Goal: Contribute content: Contribute content

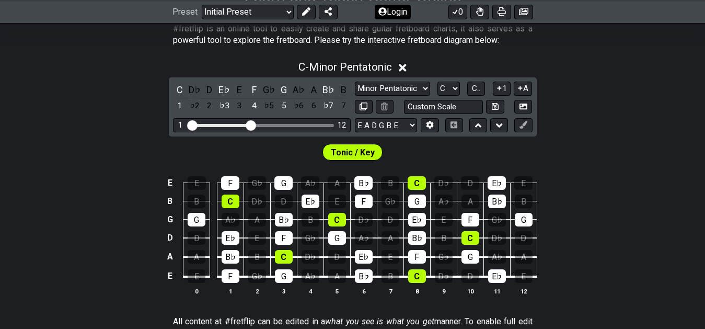
click at [386, 6] on button "Login" at bounding box center [393, 11] width 36 height 15
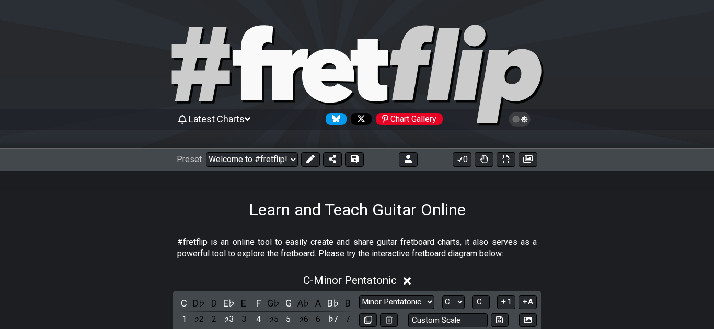
select select "C"
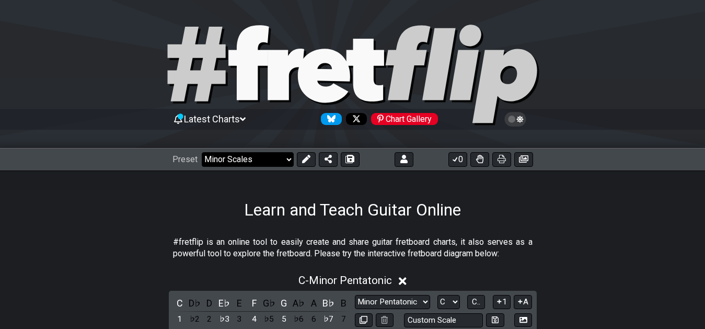
click option "Minor Scales" at bounding box center [0, 0] width 0 height 0
select select "/welcome"
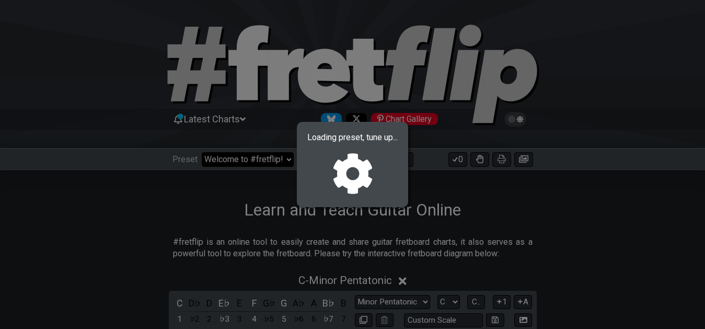
select select "A"
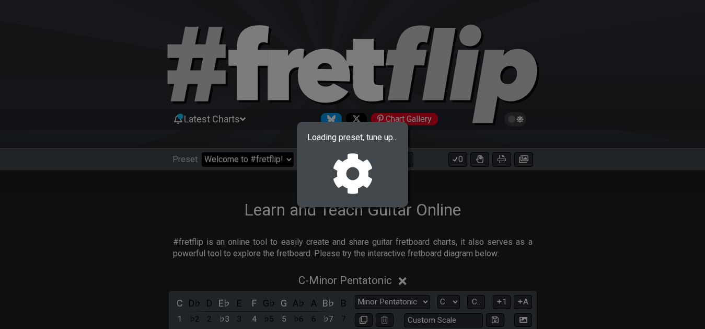
select select "A"
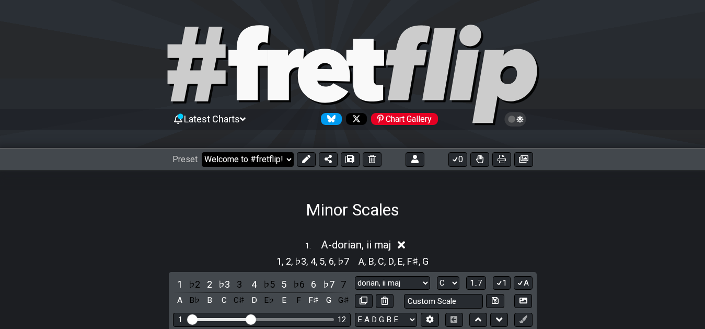
select select "/022CFZBA6"
select select "dorian, ii maj"
select select "A"
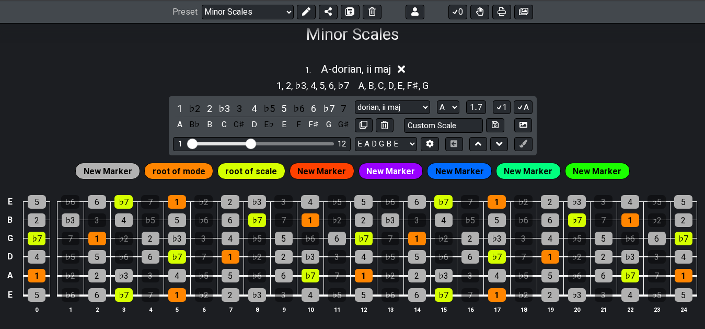
scroll to position [173, 0]
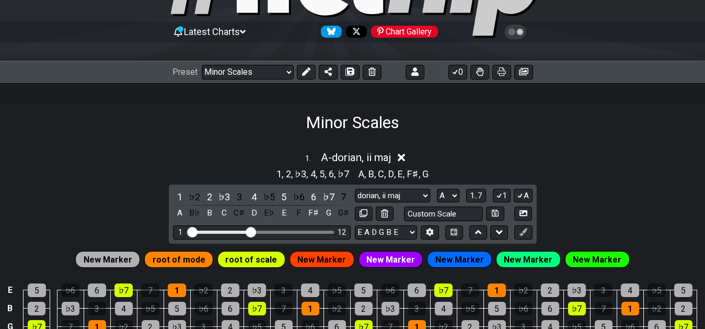
scroll to position [66, 0]
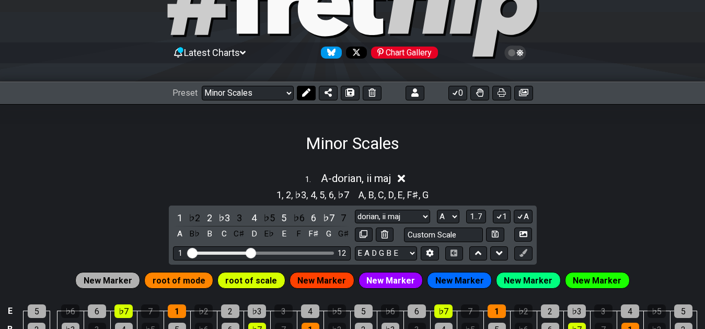
click at [303, 96] on icon at bounding box center [305, 92] width 8 height 8
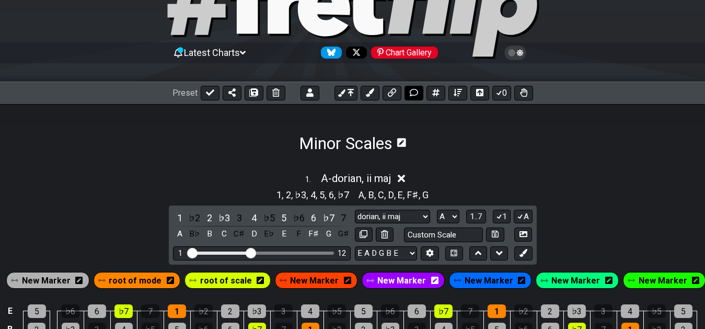
click at [418, 90] on button at bounding box center [413, 93] width 19 height 15
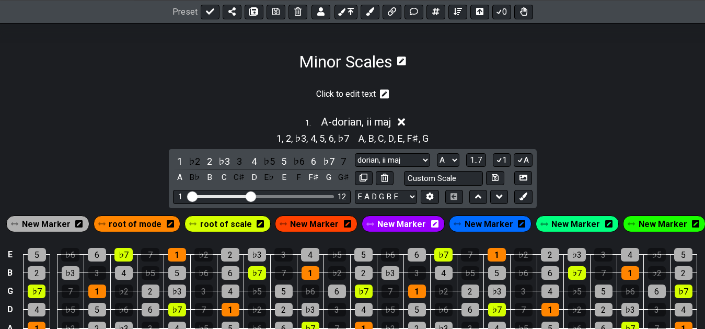
scroll to position [95, 0]
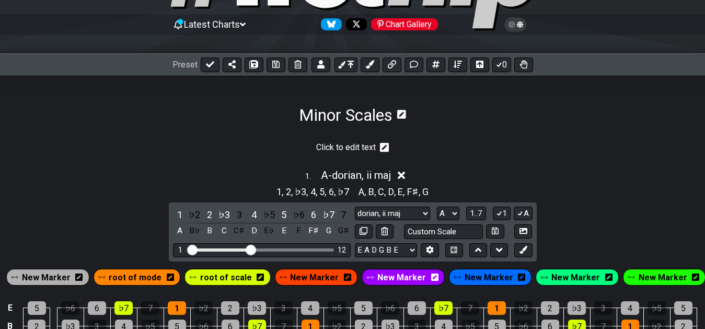
click at [382, 146] on icon at bounding box center [384, 147] width 9 height 9
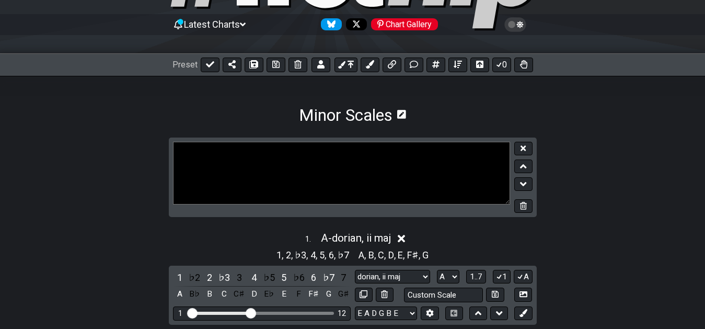
drag, startPoint x: 295, startPoint y: 146, endPoint x: 257, endPoint y: 143, distance: 37.7
click at [257, 143] on textarea at bounding box center [341, 173] width 337 height 63
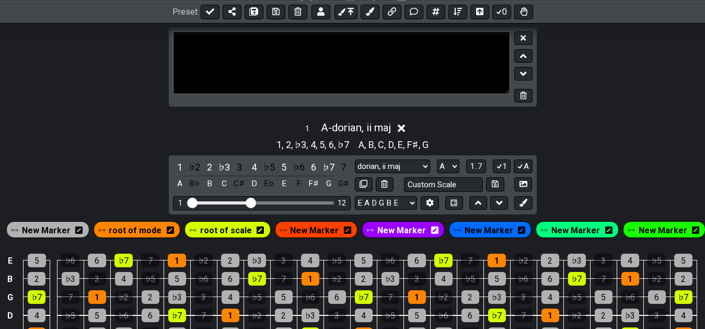
scroll to position [41, 0]
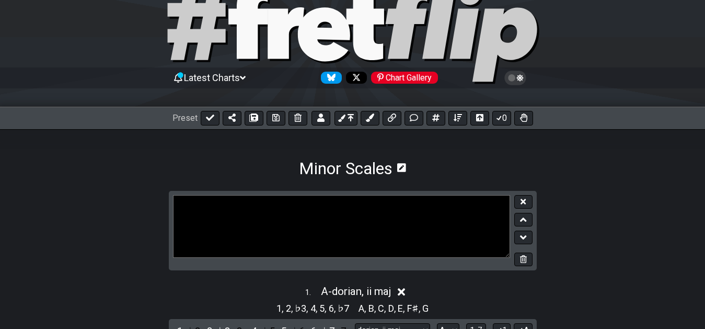
click at [412, 226] on textarea at bounding box center [341, 226] width 337 height 63
click at [360, 240] on textarea at bounding box center [341, 226] width 337 height 63
click at [359, 236] on textarea at bounding box center [341, 226] width 337 height 63
type textarea "Major Minor"
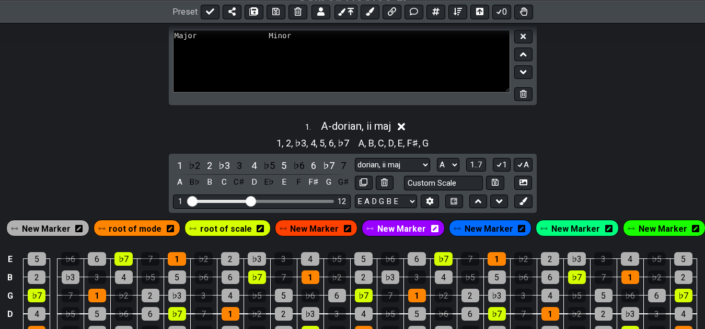
click at [419, 61] on textarea "Major Minor" at bounding box center [341, 61] width 337 height 63
type textarea "Major Minor | |"
click at [599, 90] on section "Major Minor | |" at bounding box center [352, 70] width 705 height 88
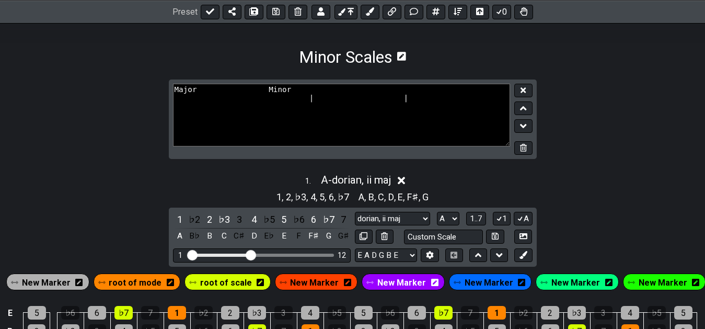
scroll to position [100, 0]
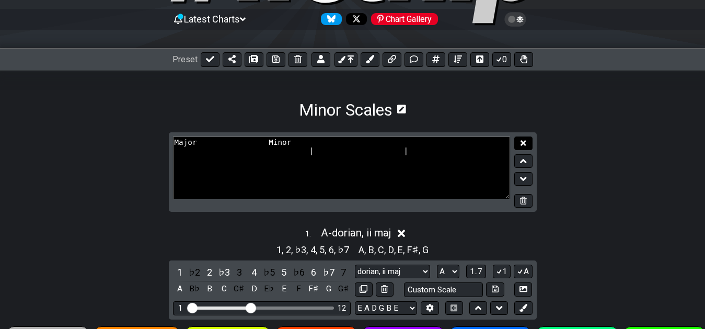
click at [526, 143] on button at bounding box center [523, 143] width 18 height 14
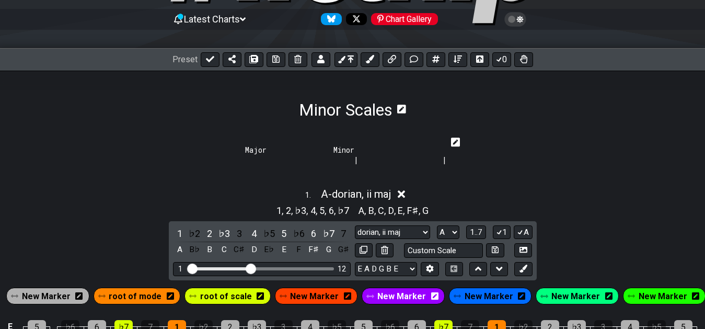
click at [460, 141] on icon at bounding box center [455, 141] width 9 height 9
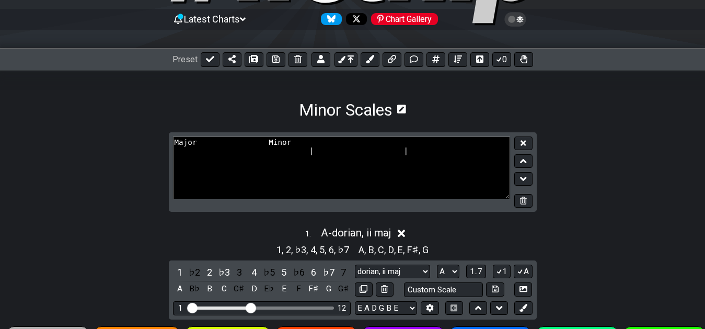
click at [288, 147] on textarea "Major Minor | |" at bounding box center [341, 167] width 337 height 63
click at [281, 171] on textarea "Major Minor | |" at bounding box center [341, 167] width 337 height 63
click at [301, 174] on textarea "Major Minor | |" at bounding box center [341, 167] width 337 height 63
paste textarea "+--------+"
paste textarea "--------++"
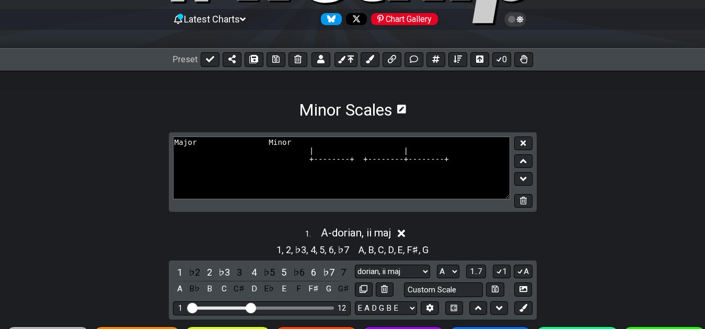
paste textarea "+--------"
paste textarea "--------+"
paste textarea "| |"
click at [582, 168] on section "Major Minor | | +--------+--------+--------+ +--------+--------+ | | | | | | | …" at bounding box center [352, 176] width 705 height 88
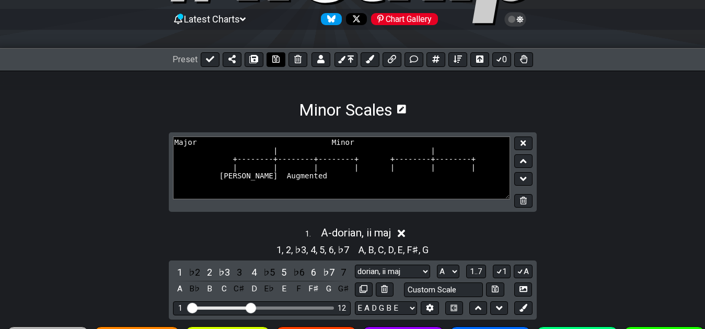
click at [276, 57] on icon at bounding box center [275, 58] width 7 height 7
click at [503, 113] on section "Minor Scales" at bounding box center [352, 95] width 705 height 49
drag, startPoint x: 307, startPoint y: 159, endPoint x: 345, endPoint y: 162, distance: 38.3
click at [345, 162] on textarea "Major Minor | | +--------+--------+--------+ +--------+--------+ | | | | | | | …" at bounding box center [341, 167] width 337 height 63
click at [316, 162] on textarea "Major Minor | | +--------+--------+ +--------+--------+ | | | | | | | [PERSON_N…" at bounding box center [341, 167] width 337 height 63
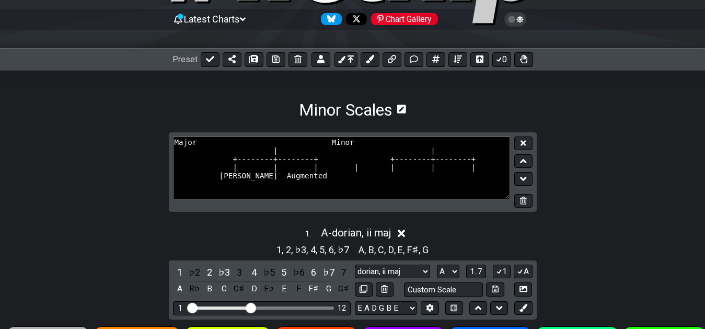
click at [343, 175] on textarea "Major Minor | | +--------+--------+ +--------+--------+ | | | | | | | [PERSON_N…" at bounding box center [341, 167] width 337 height 63
click at [343, 171] on textarea "Major Minor | | +--------+--------+ +--------+--------+ | | | | | | | [PERSON_N…" at bounding box center [341, 167] width 337 height 63
drag, startPoint x: 343, startPoint y: 171, endPoint x: 337, endPoint y: 170, distance: 6.5
click at [337, 170] on textarea "Major Minor | | +--------+--------+ +--------+--------+ | | | | | | | [PERSON_N…" at bounding box center [341, 167] width 337 height 63
click at [346, 173] on textarea "Major Minor | | +--------+--------+ +--------+--------+ | | | | | | | [PERSON_N…" at bounding box center [341, 167] width 337 height 63
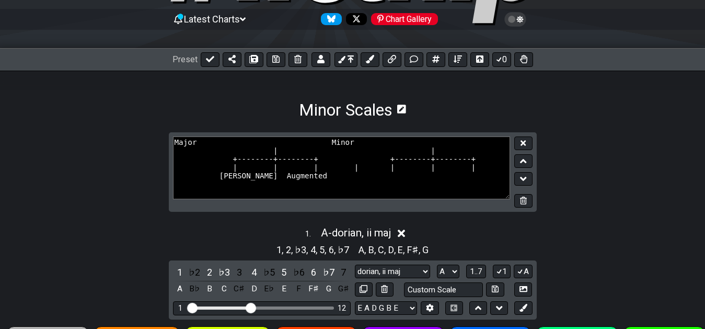
click at [339, 171] on textarea "Major Minor | | +--------+--------+ +--------+--------+ | | | | | | | [PERSON_N…" at bounding box center [341, 167] width 337 height 63
type textarea "Major Minor | | +--------+--------+ +--------+--------+ | | | | | | [PERSON_NAM…"
click at [231, 179] on textarea "Major Minor | | +--------+--------+ +--------+--------+ | | | | | | [PERSON_NAM…" at bounding box center [341, 167] width 337 height 63
click at [224, 182] on textarea "Major Minor | | +--------+--------+ +--------+--------+ | | | | | | [PERSON_NAM…" at bounding box center [341, 167] width 337 height 63
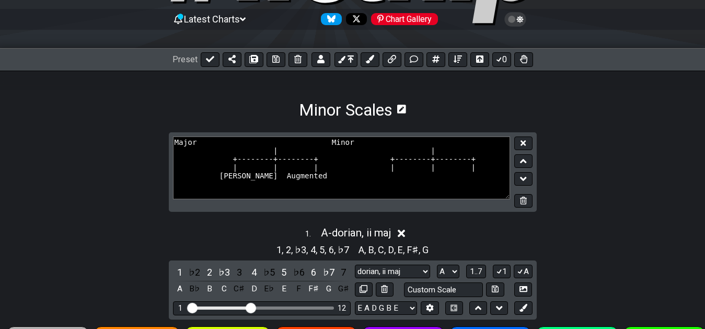
click at [225, 180] on textarea "Major Minor | | +--------+--------+ +--------+--------+ | | | | | | [PERSON_NAM…" at bounding box center [341, 167] width 337 height 63
click at [226, 179] on textarea "Major Minor | | +--------+--------+ +--------+--------+ | | | | | | [PERSON_NAM…" at bounding box center [341, 167] width 337 height 63
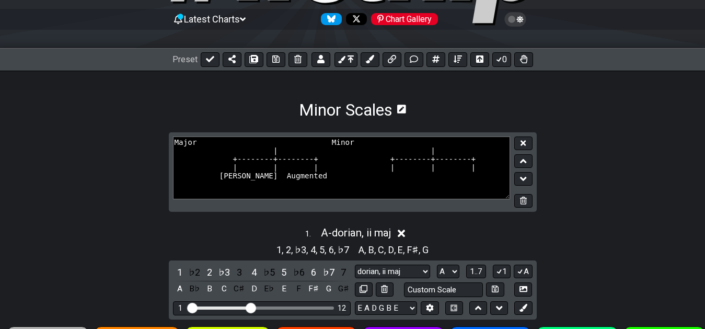
click at [332, 186] on textarea "Major Minor | | +--------+--------+ +--------+--------+ | | | | | | [PERSON_NAM…" at bounding box center [341, 167] width 337 height 63
click at [524, 143] on icon at bounding box center [522, 143] width 5 height 8
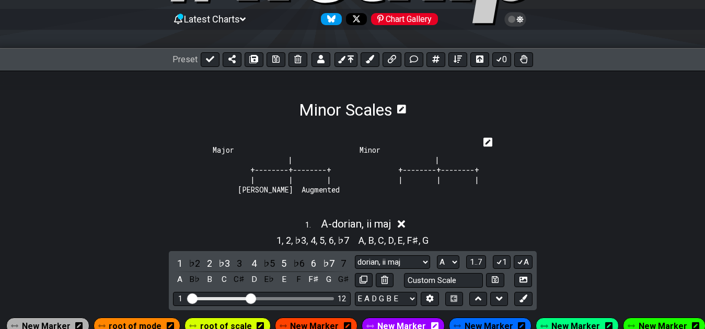
click at [491, 139] on icon at bounding box center [487, 141] width 9 height 9
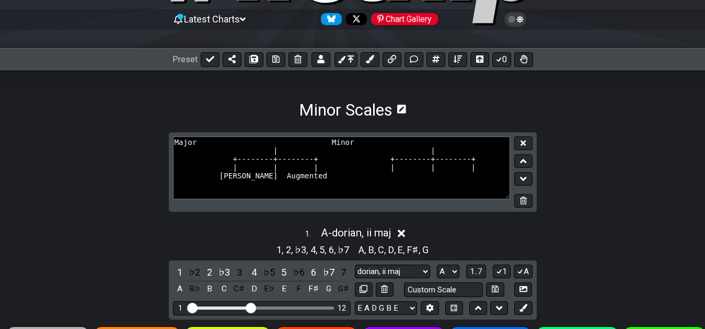
click at [230, 180] on textarea "Major Minor | | +--------+--------+ +--------+--------+ | | | | | | [PERSON_NAM…" at bounding box center [341, 167] width 337 height 63
paste textarea "Ionion"
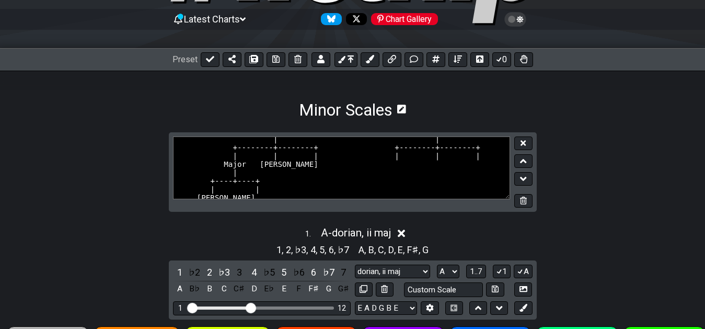
scroll to position [1, 0]
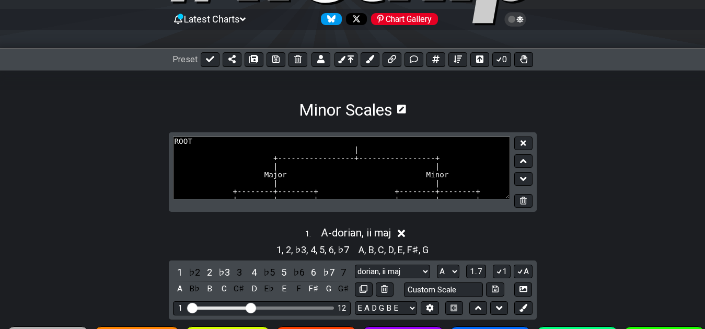
paste textarea "[1]"
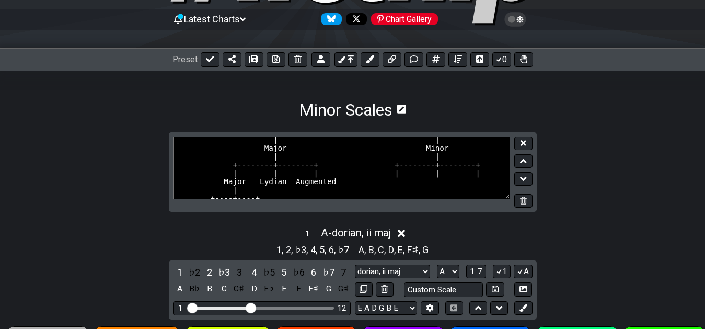
scroll to position [10, 0]
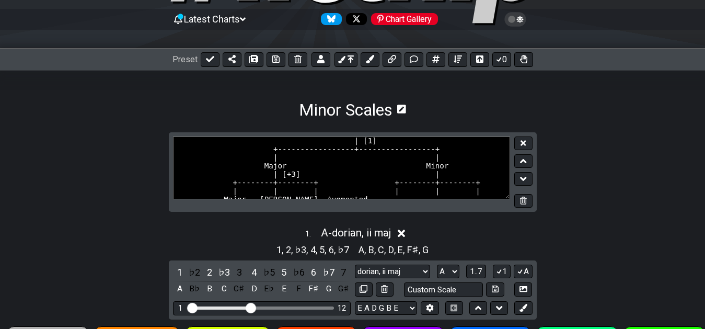
paste textarea "[+3]"
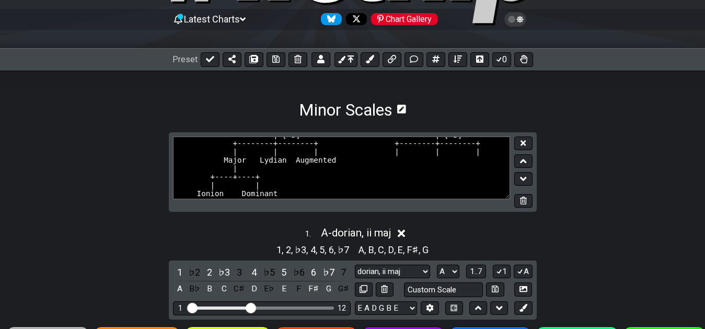
scroll to position [45, 0]
paste textarea "[+3]"
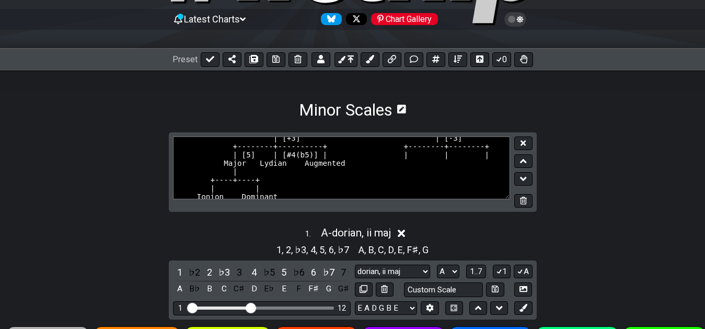
scroll to position [55, 0]
click at [318, 150] on textarea "ROOT | [1] +-----------------+-----------------+ | | Major Minor | [+3] | [-3] …" at bounding box center [341, 167] width 337 height 63
paste textarea "[+3]"
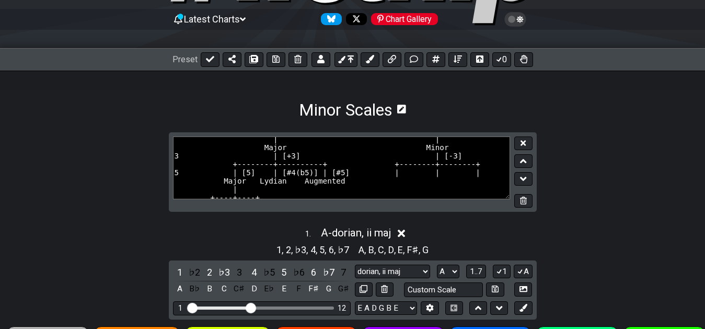
scroll to position [56, 0]
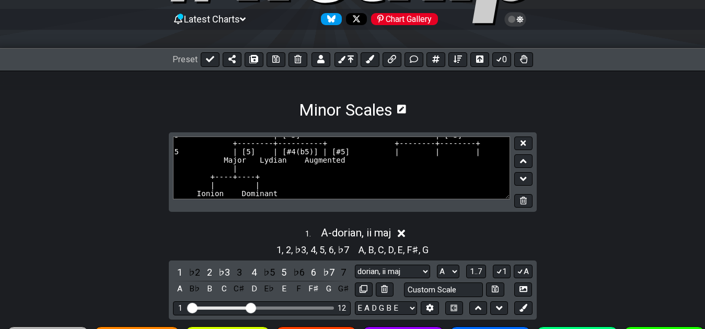
click at [295, 190] on textarea "ROOT 1 | [1] +-----------------+-----------------+ | | Major Minor 3 | [+3] | […" at bounding box center [341, 167] width 337 height 63
click at [216, 186] on textarea "ROOT 1 | [1] +-----------------+-----------------+ | | Major Minor 3 | [+3] | […" at bounding box center [341, 167] width 337 height 63
paste textarea "[+3]"
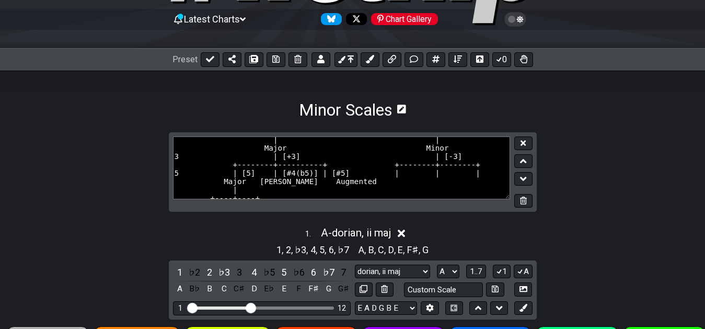
scroll to position [19, 0]
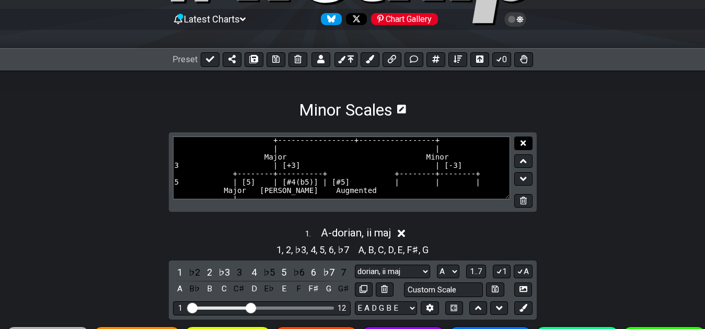
type textarea "ROOT 1 | [1] +-----------------+-----------------+ | | Major Minor 3 | [+3] | […"
click at [523, 141] on icon at bounding box center [522, 143] width 5 height 8
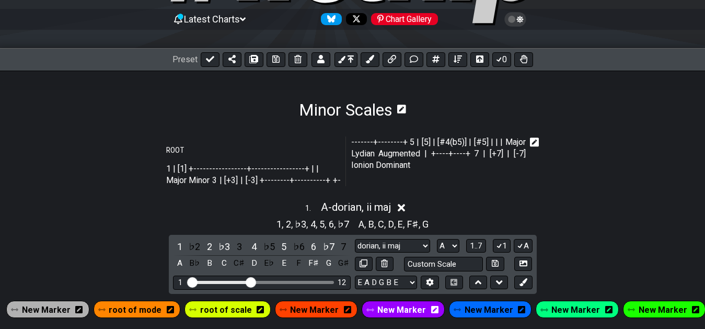
click at [532, 140] on icon at bounding box center [534, 141] width 9 height 9
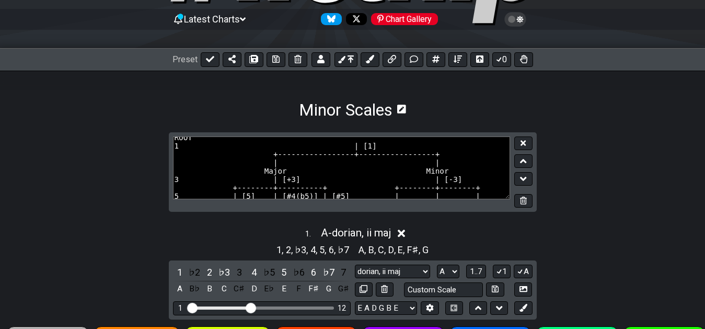
scroll to position [3, 0]
click at [521, 146] on icon at bounding box center [522, 143] width 5 height 8
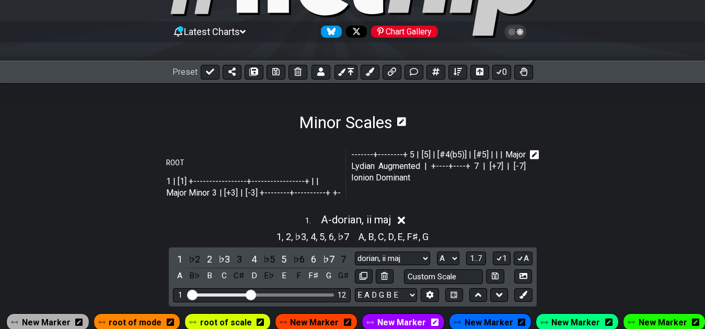
scroll to position [107, 0]
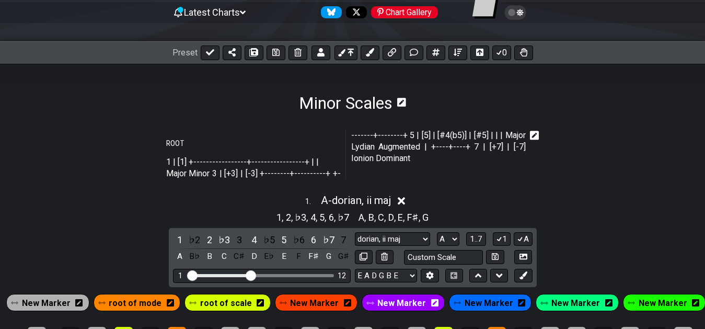
click at [535, 135] on icon at bounding box center [534, 135] width 9 height 10
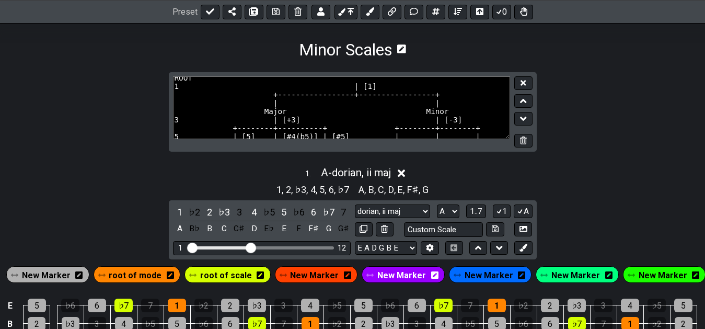
scroll to position [0, 0]
click at [277, 13] on icon at bounding box center [275, 11] width 7 height 7
click at [522, 84] on icon at bounding box center [522, 82] width 5 height 5
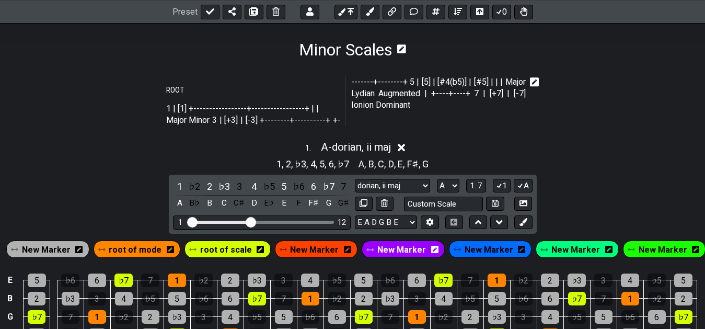
click at [532, 80] on icon at bounding box center [534, 81] width 9 height 9
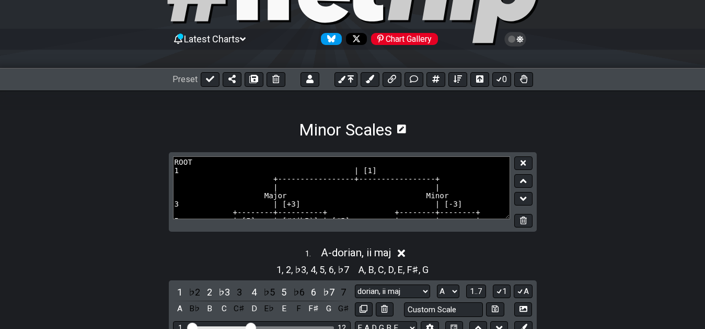
click at [336, 161] on textarea "ROOT 1 | [1] +-----------------+-----------------+ | | Major Minor 3 | [+3] | […" at bounding box center [341, 187] width 337 height 63
type textarea "ROOT 1 | [1] +-----------------+-----------------+ | | Major Minor 3 | [+3] | […"
click at [519, 162] on button at bounding box center [523, 163] width 18 height 14
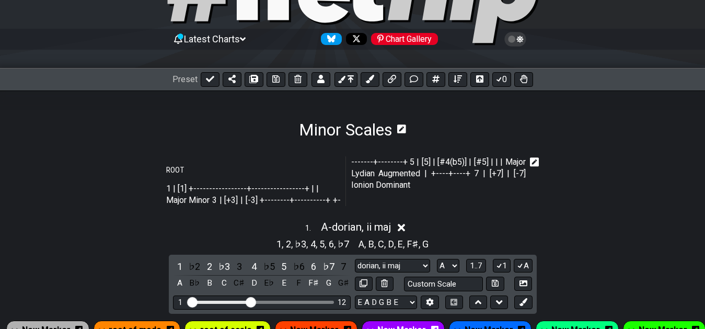
click at [537, 163] on icon at bounding box center [534, 161] width 9 height 9
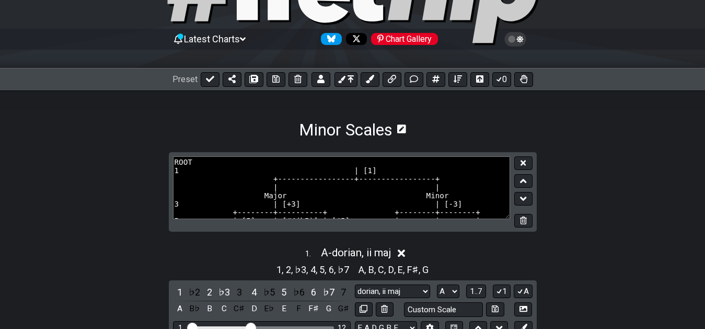
click at [441, 168] on textarea "ROOT 1 | [1] +-----------------+-----------------+ | | Major Minor 3 | [+3] | […" at bounding box center [341, 187] width 337 height 63
click at [442, 161] on textarea "ROOT 1 | [1] +-----------------+-----------------+ | | Major Minor 3 | [+3] | […" at bounding box center [341, 187] width 337 height 63
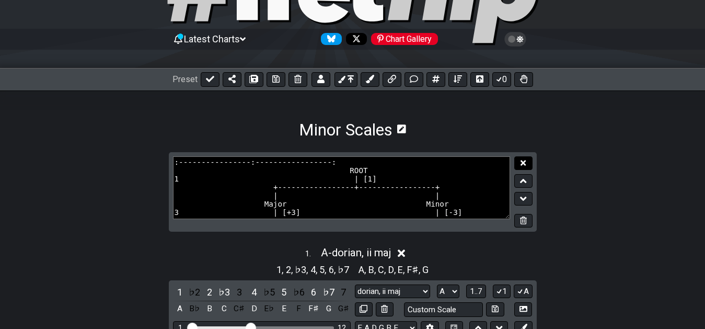
type textarea ":----------------:-----------------: ROOT 1 | [1] +-----------------+----------…"
click at [523, 161] on icon at bounding box center [522, 162] width 5 height 5
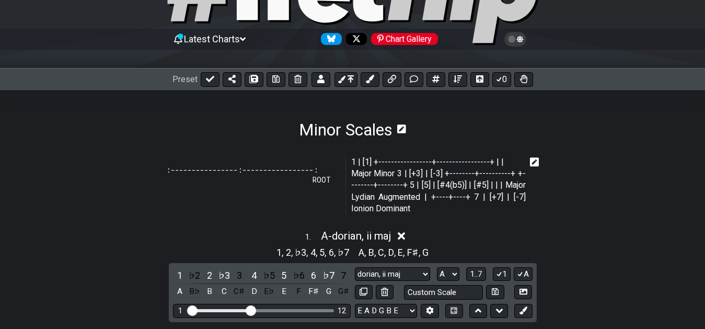
click at [534, 160] on icon at bounding box center [534, 161] width 9 height 9
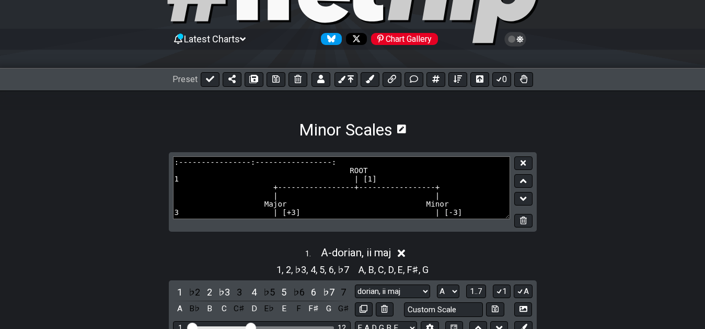
click at [459, 173] on textarea ":----------------:-----------------: ROOT 1 | [1] +-----------------+----------…" at bounding box center [341, 187] width 337 height 63
click at [464, 164] on textarea ":----------------:-----------------: ROOT 1 | [1] +-----------------+----------…" at bounding box center [341, 187] width 337 height 63
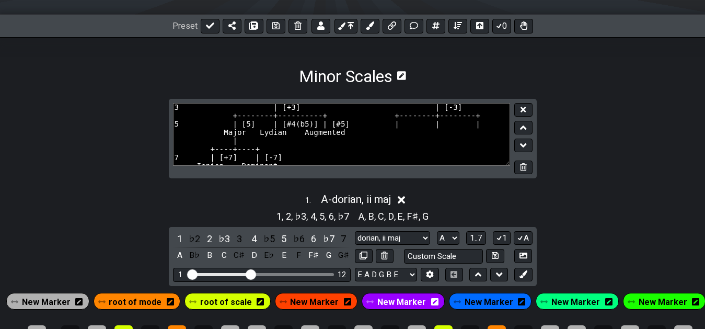
scroll to position [53, 0]
click at [351, 136] on textarea ":----------------:-----------------: ROOT 1 | [1] +-----------------+----------…" at bounding box center [341, 134] width 337 height 63
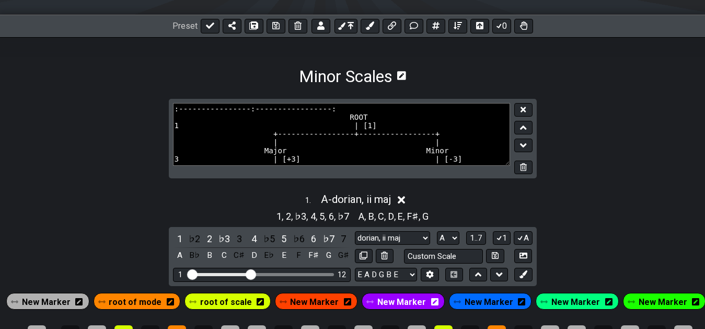
click at [372, 134] on textarea ":----------------:-----------------: ROOT 1 | [1] +-----------------+----------…" at bounding box center [341, 134] width 337 height 63
click at [373, 133] on textarea ":----------------:-----------------: ROOT 1 | [1] +-----------------+----------…" at bounding box center [341, 134] width 337 height 63
click at [373, 131] on textarea ":----------------:-----------------: ROOT 1 | [1] +-----------------+----------…" at bounding box center [341, 134] width 337 height 63
type textarea "+ | Root --+ | + :----------------:-----------------: ROOT 1 | [1] +-----------…"
click at [524, 108] on icon at bounding box center [522, 109] width 5 height 5
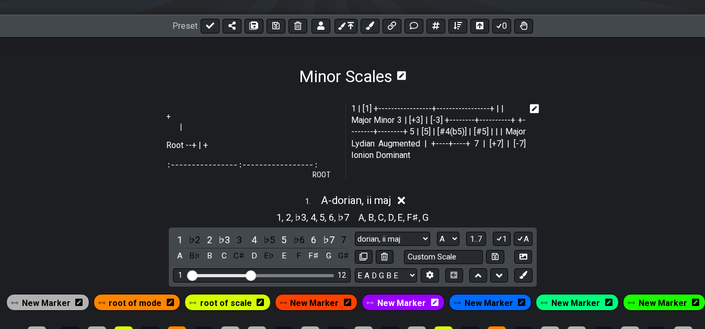
click at [534, 108] on icon at bounding box center [534, 108] width 9 height 10
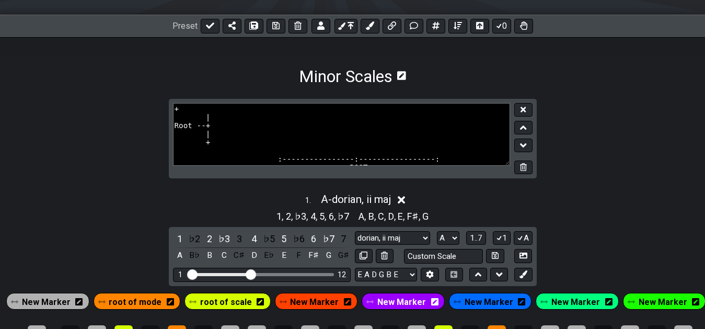
scroll to position [118, 0]
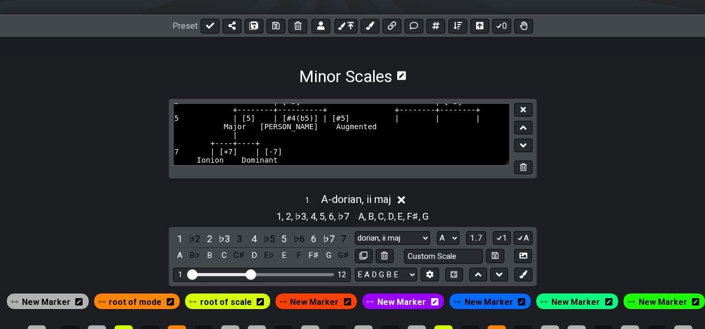
click at [421, 162] on textarea "+ | Root --+ | + :----------------:-----------------: ROOT 1 | [1] +-----------…" at bounding box center [341, 134] width 337 height 63
type textarea "+ | Root --+ | + :----------------:-----------------: ROOT 1 | [1] +-----------…"
click at [524, 110] on icon at bounding box center [522, 109] width 5 height 5
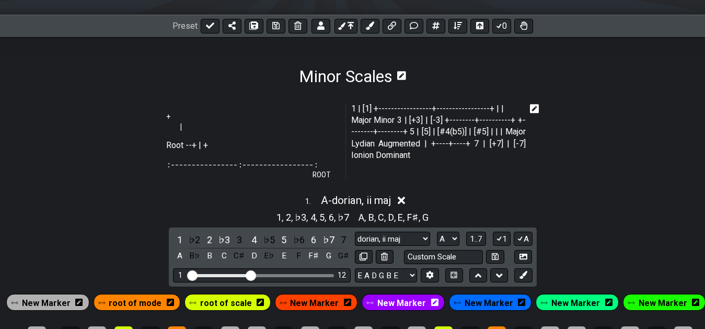
click at [531, 106] on icon at bounding box center [534, 108] width 9 height 9
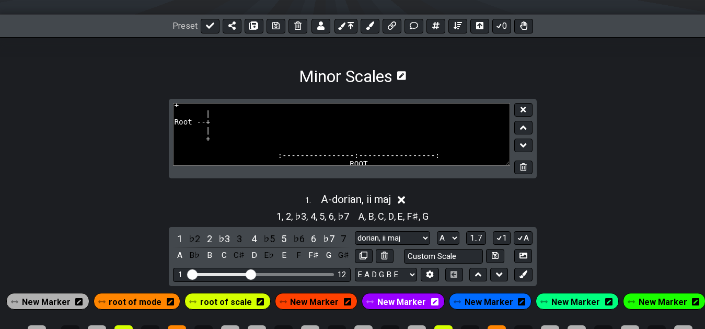
scroll to position [0, 0]
click at [298, 150] on textarea "+ | Root --+ | + :----------------:-----------------: ROOT 1 | [1] +-----------…" at bounding box center [341, 134] width 337 height 63
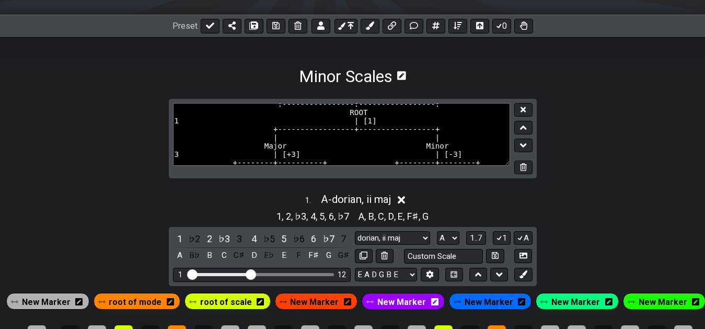
scroll to position [127, 0]
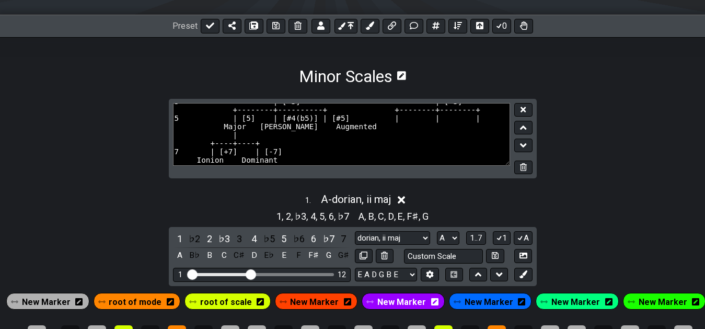
drag, startPoint x: 290, startPoint y: 154, endPoint x: 428, endPoint y: 211, distance: 149.4
click at [428, 166] on textarea "+ | Root --+ | + :----------------:-----------------: ROOT 1 | [1] +-----------…" at bounding box center [341, 134] width 337 height 63
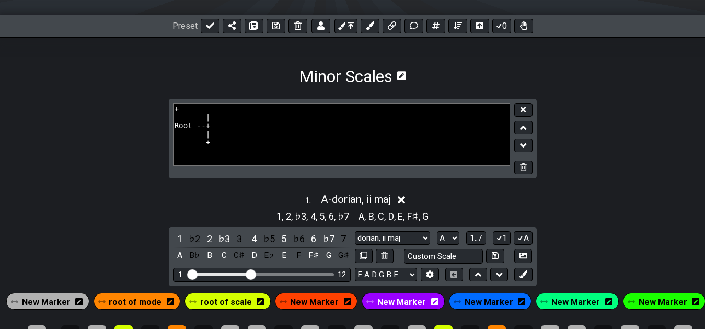
scroll to position [0, 0]
type textarea "+ | Root --+ | +"
click at [529, 107] on button at bounding box center [523, 110] width 18 height 14
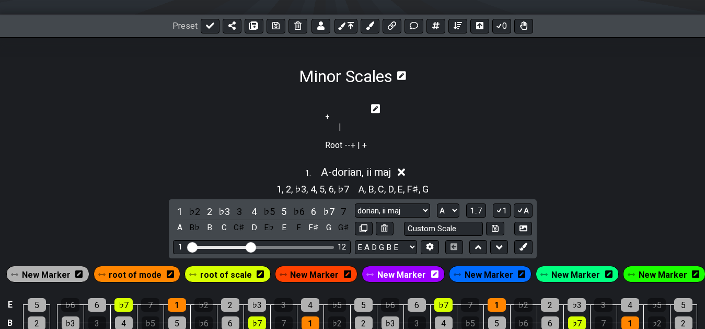
click at [374, 103] on icon at bounding box center [375, 108] width 9 height 10
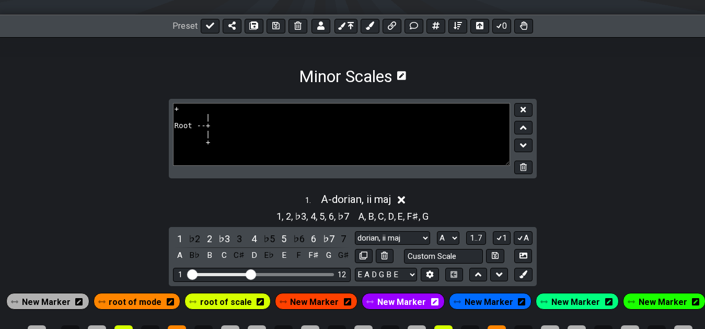
scroll to position [11, 0]
click at [274, 137] on textarea "+ | Root --+ | +" at bounding box center [341, 134] width 337 height 63
type textarea "+ | Root --+ | +"
click at [522, 106] on icon at bounding box center [522, 110] width 5 height 8
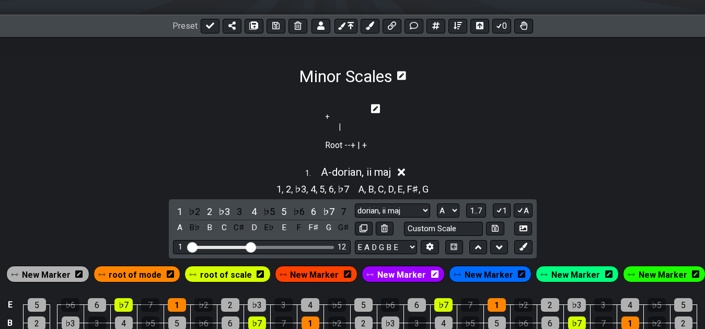
click at [373, 109] on icon at bounding box center [375, 108] width 9 height 9
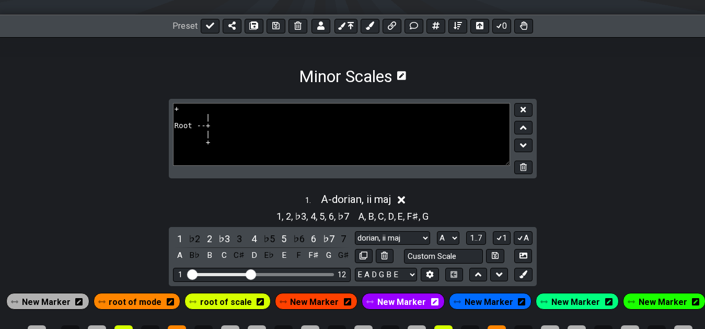
click at [190, 138] on textarea "+ | Root --+ | +" at bounding box center [341, 134] width 337 height 63
type textarea "+ | Root --+ | +"
click at [521, 106] on icon at bounding box center [522, 110] width 5 height 8
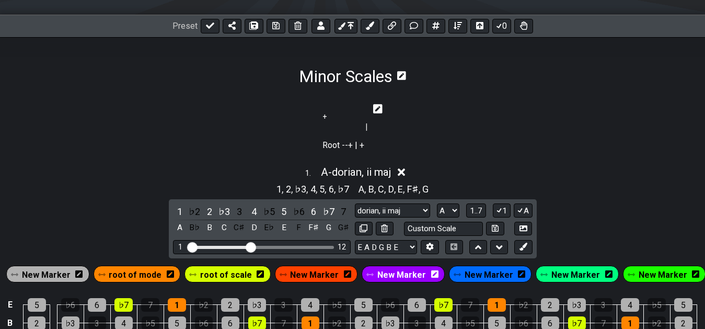
click at [521, 106] on section "+ | Root --+ | +" at bounding box center [352, 129] width 705 height 61
click at [376, 105] on icon at bounding box center [377, 108] width 9 height 9
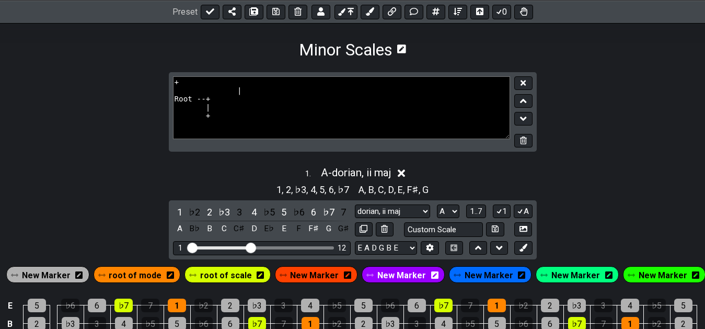
scroll to position [133, 0]
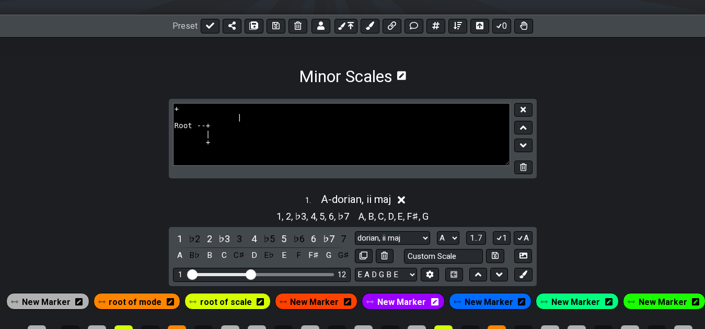
click at [226, 138] on textarea "+ | Root --+ | +" at bounding box center [341, 134] width 337 height 63
type textarea "+ | Root --+ | +"
click at [521, 108] on icon at bounding box center [522, 109] width 5 height 5
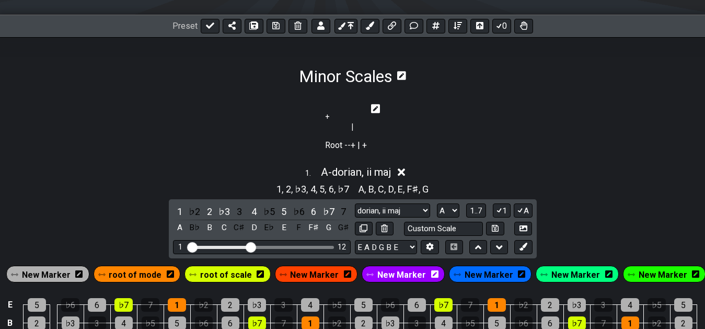
click at [521, 108] on section "+ | Root --+ | +" at bounding box center [352, 129] width 705 height 61
click at [371, 108] on icon at bounding box center [375, 108] width 9 height 9
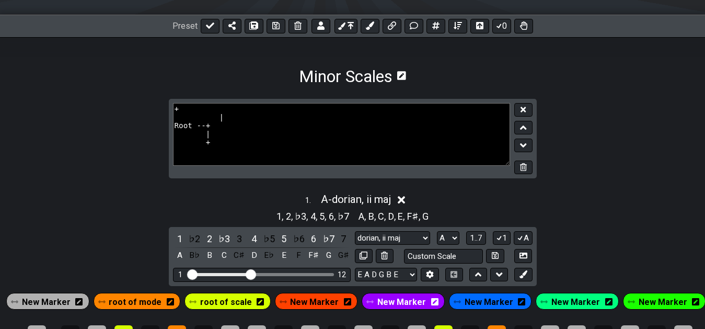
click at [363, 143] on textarea "+ | Root --+ | +" at bounding box center [341, 134] width 337 height 63
click at [364, 141] on textarea "+ | Root --+ | +" at bounding box center [341, 134] width 337 height 63
drag, startPoint x: 394, startPoint y: 136, endPoint x: 417, endPoint y: 137, distance: 23.5
click at [417, 137] on textarea "+ | Root --+ | +" at bounding box center [341, 134] width 337 height 63
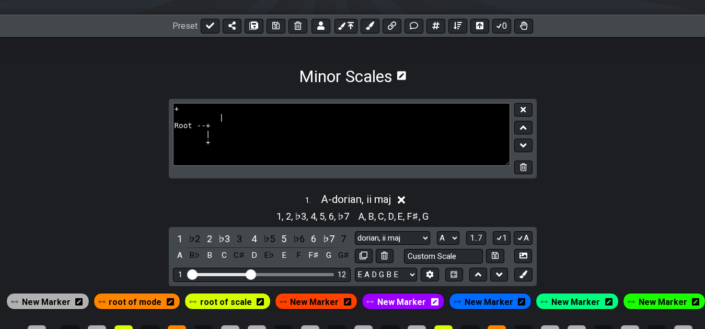
drag, startPoint x: 329, startPoint y: 168, endPoint x: 324, endPoint y: 166, distance: 5.6
click at [325, 168] on div "+ | Root --+ | +" at bounding box center [353, 139] width 368 height 80
drag, startPoint x: 309, startPoint y: 159, endPoint x: 163, endPoint y: 98, distance: 157.8
click at [173, 103] on textarea "+ | Root --+ | +" at bounding box center [341, 134] width 337 height 63
click at [213, 119] on textarea at bounding box center [341, 134] width 337 height 63
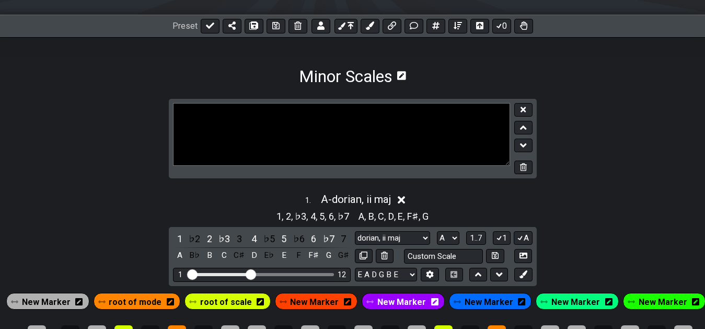
click at [221, 111] on textarea at bounding box center [341, 134] width 337 height 63
type textarea "|"
type textarea "+ | Root --+ | +"
click at [524, 107] on icon at bounding box center [522, 110] width 5 height 8
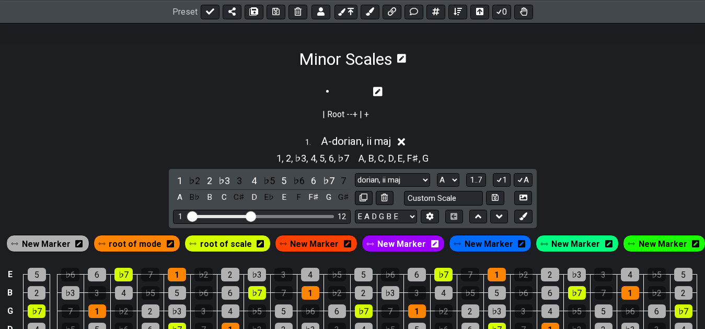
scroll to position [133, 0]
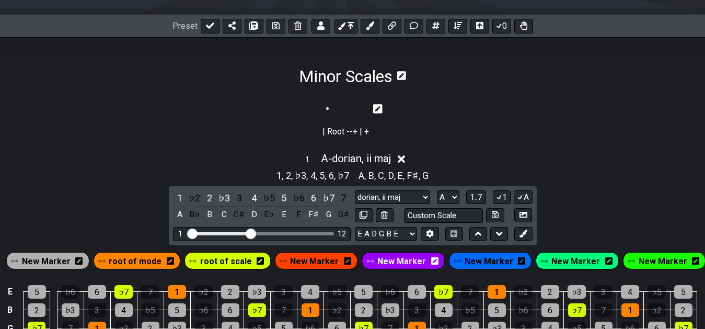
click at [482, 114] on section "| Root --+ | +" at bounding box center [352, 123] width 705 height 48
click at [379, 103] on icon at bounding box center [377, 108] width 9 height 10
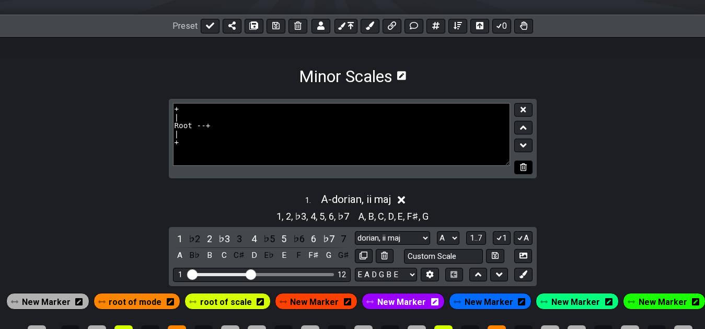
click at [520, 167] on icon at bounding box center [523, 167] width 7 height 8
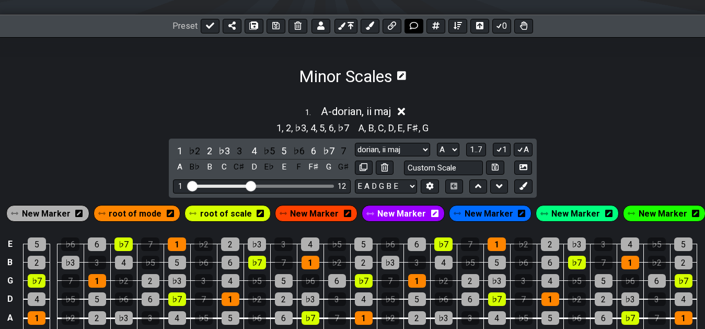
click at [412, 24] on icon at bounding box center [414, 25] width 8 height 8
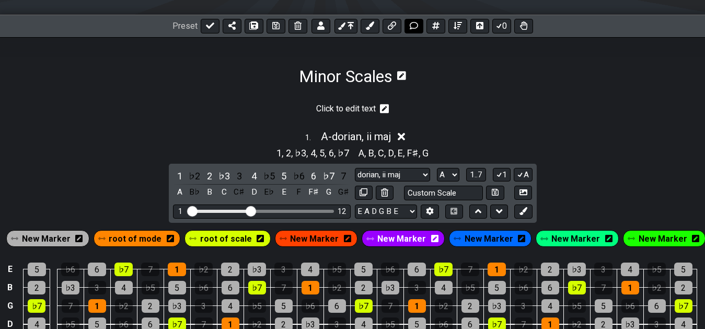
scroll to position [148, 0]
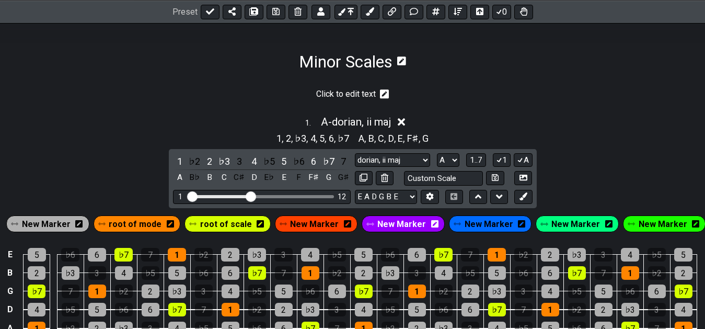
click at [384, 94] on icon at bounding box center [384, 94] width 9 height 10
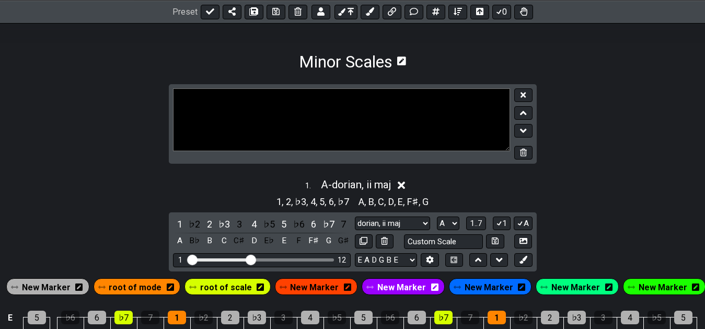
click at [329, 106] on textarea at bounding box center [341, 119] width 337 height 63
type textarea "1 Root +3 Major -3 Minor"
click at [520, 91] on button at bounding box center [523, 95] width 18 height 14
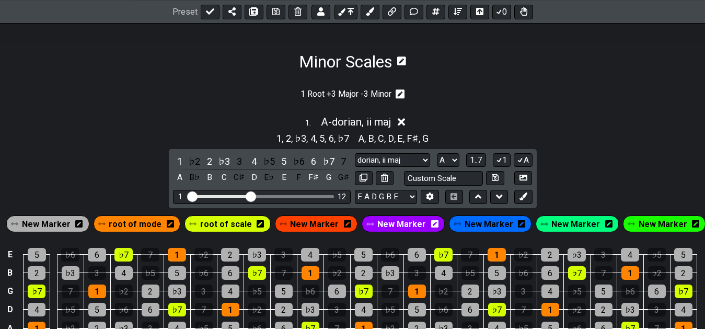
click at [400, 96] on icon at bounding box center [399, 93] width 9 height 9
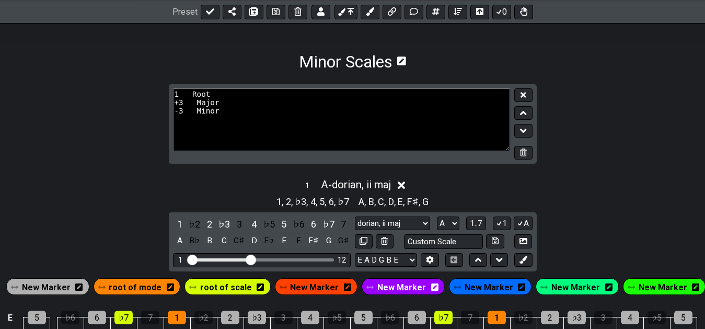
click at [261, 110] on textarea "1 Root +3 Major -3 Minor" at bounding box center [341, 119] width 337 height 63
click at [261, 108] on textarea "1 Root +3 Major -3 Minor" at bounding box center [341, 119] width 337 height 63
click at [255, 106] on textarea "1 Root +3 Major -3 Minor" at bounding box center [341, 119] width 337 height 63
click at [242, 101] on textarea "1 Root +3 Major -3 Minor" at bounding box center [341, 119] width 337 height 63
click at [243, 99] on textarea "1 Root +3 Major -3 Minor" at bounding box center [341, 119] width 337 height 63
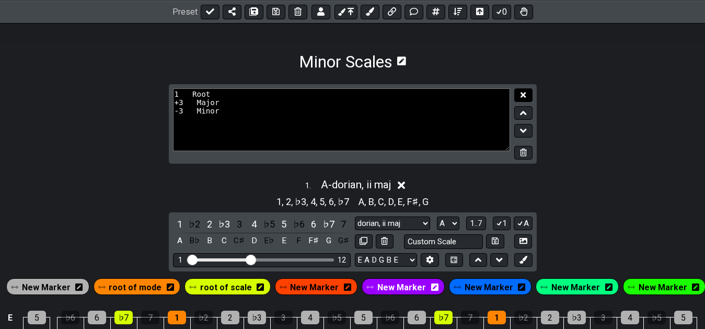
click at [517, 95] on button at bounding box center [523, 95] width 18 height 14
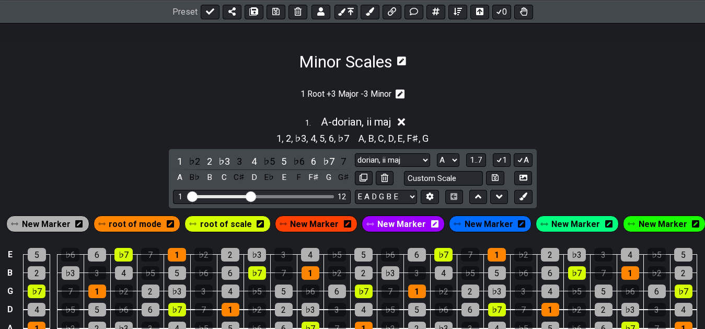
click at [517, 100] on section "1 Root +3 Major -3 Minor" at bounding box center [352, 96] width 705 height 25
click at [397, 88] on div "1 Root +3 Major -3 Minor" at bounding box center [352, 96] width 104 height 25
click at [400, 93] on icon at bounding box center [399, 93] width 9 height 9
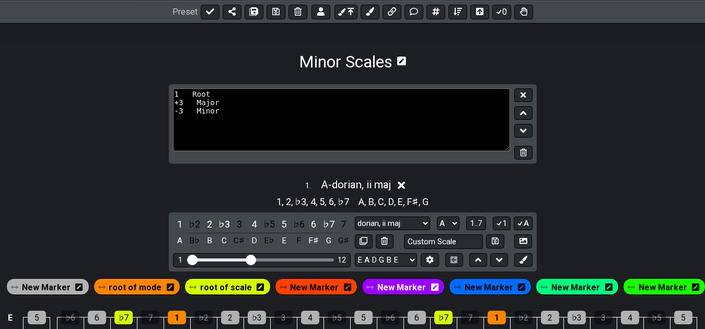
click at [309, 91] on textarea "1 Root +3 Major -3 Minor" at bounding box center [341, 119] width 337 height 63
type textarea "1 Root +3 Major -3 Minor"
click at [527, 99] on button at bounding box center [523, 95] width 18 height 14
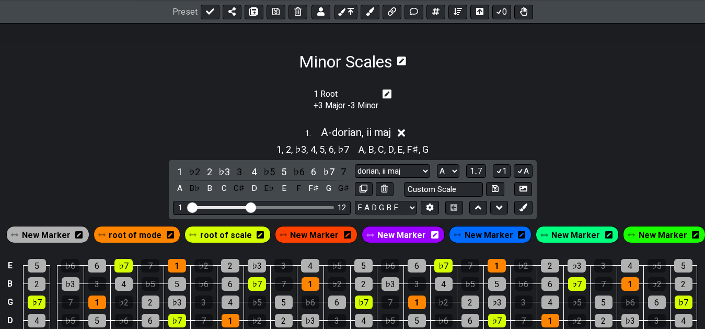
click at [386, 93] on icon at bounding box center [386, 93] width 9 height 9
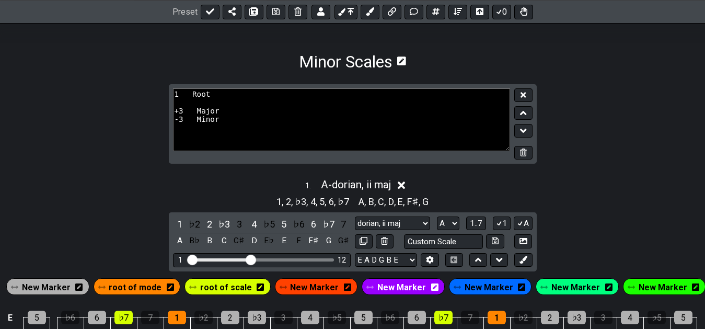
click at [369, 124] on textarea "1 Root +3 Major -3 Minor" at bounding box center [341, 119] width 337 height 63
click at [374, 118] on textarea "1 Root +3 Major -3 Minor" at bounding box center [341, 119] width 337 height 63
click at [369, 114] on textarea "1 Root +3 Major -3 Minor" at bounding box center [341, 119] width 337 height 63
type textarea "1 Root +3 Major -3 Minor"
click at [520, 96] on button at bounding box center [523, 95] width 18 height 14
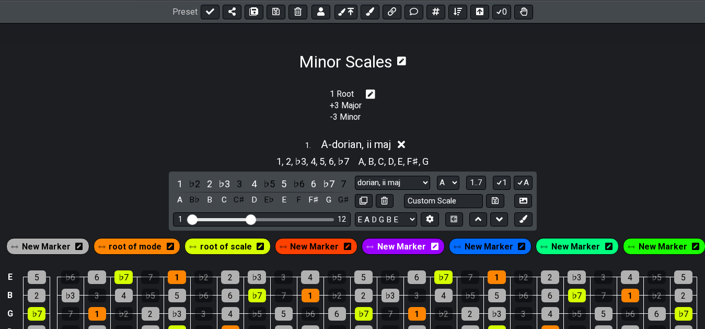
click at [374, 95] on icon at bounding box center [370, 93] width 9 height 9
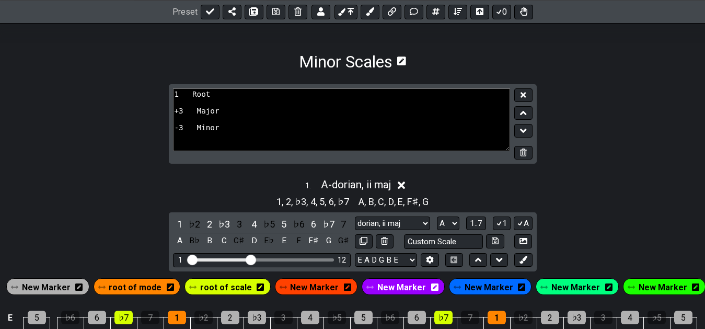
click at [189, 115] on textarea "1 Root +3 Major -3 Minor" at bounding box center [341, 119] width 337 height 63
click at [239, 115] on textarea "1 Root +3 Major -3 Minor" at bounding box center [341, 119] width 337 height 63
click at [192, 114] on textarea "1 Root +3 Major -3 Minor" at bounding box center [341, 119] width 337 height 63
click at [269, 115] on textarea "1 Root +3 Major -3 Minor" at bounding box center [341, 119] width 337 height 63
click at [188, 116] on textarea "1 Root +3 Major -3 Minor" at bounding box center [341, 119] width 337 height 63
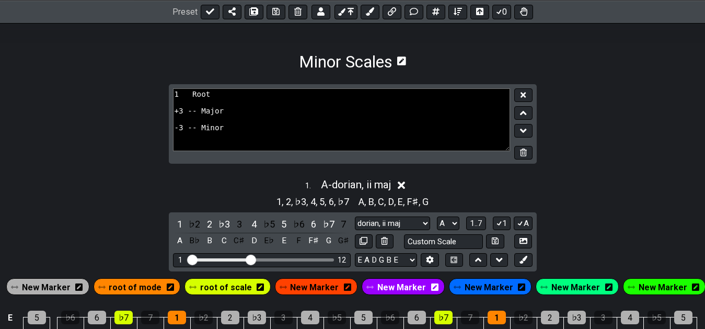
click at [405, 59] on icon at bounding box center [401, 60] width 9 height 9
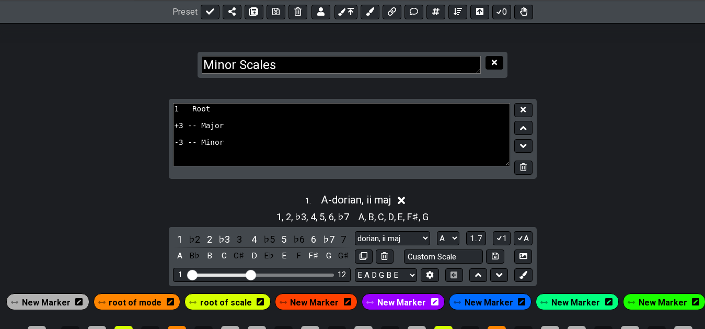
click at [499, 62] on button at bounding box center [494, 63] width 18 height 14
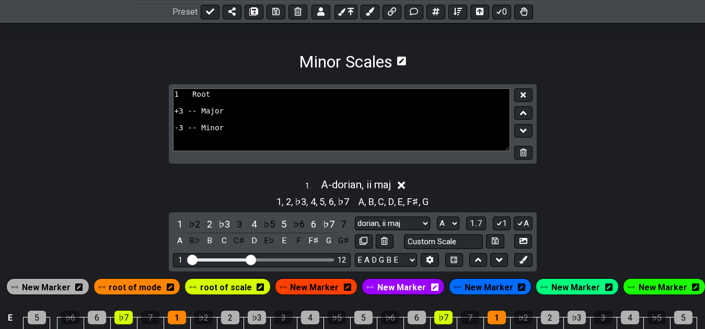
click at [186, 98] on textarea "1 Root +3 -- Major -3 -- Minor" at bounding box center [341, 119] width 337 height 63
type textarea "1 -- Root +3 ---- Major -3 ---- Minor"
click at [516, 96] on button at bounding box center [523, 95] width 18 height 14
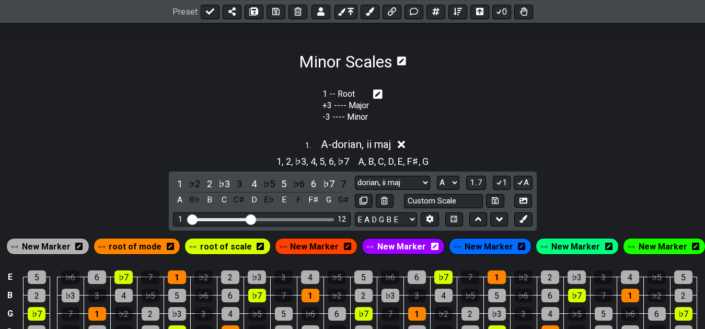
click at [375, 96] on icon at bounding box center [377, 94] width 9 height 10
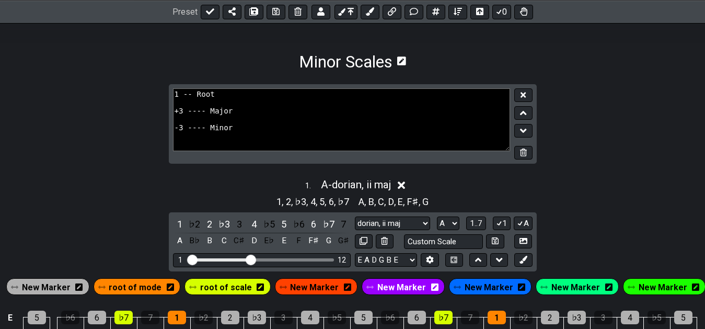
click at [174, 133] on textarea "1 -- Root +3 ---- Major -3 ---- Minor" at bounding box center [341, 119] width 337 height 63
type textarea "1 -- Root +3 ---- Major -3 ---- Minor"
click at [527, 93] on button at bounding box center [523, 95] width 18 height 14
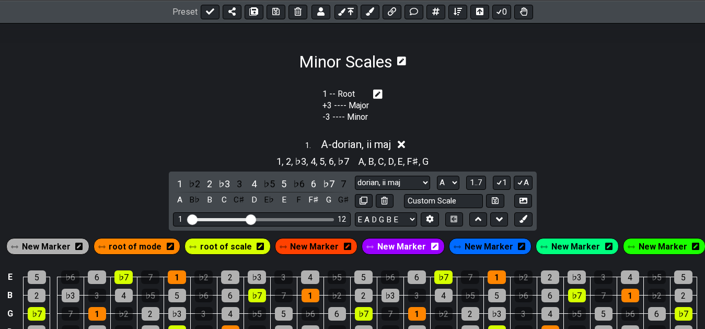
click at [379, 91] on icon at bounding box center [377, 93] width 9 height 9
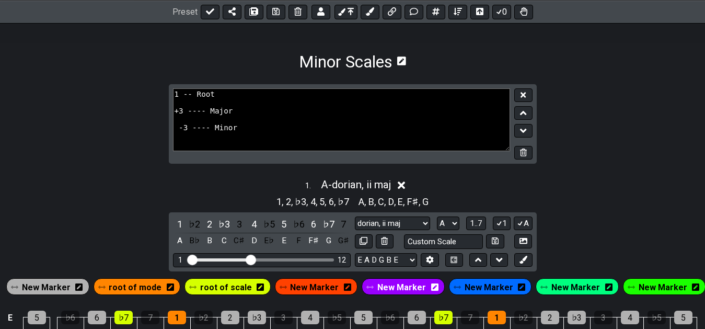
click at [179, 133] on textarea "1 -- Root +3 ---- Major -3 ---- Minor" at bounding box center [341, 119] width 337 height 63
type textarea "1 -- Root +3 ---- Major - 3 ---- Minor"
click at [524, 96] on icon at bounding box center [522, 94] width 5 height 5
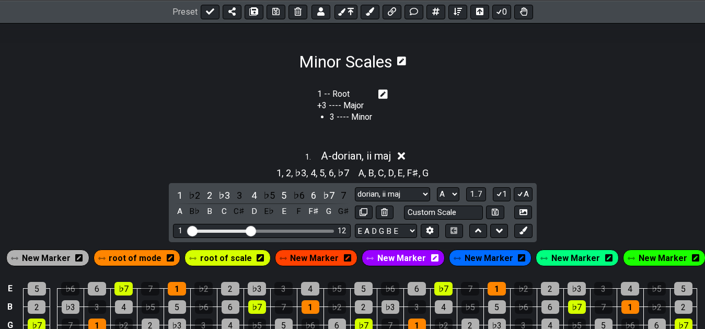
click at [380, 94] on icon at bounding box center [382, 93] width 9 height 9
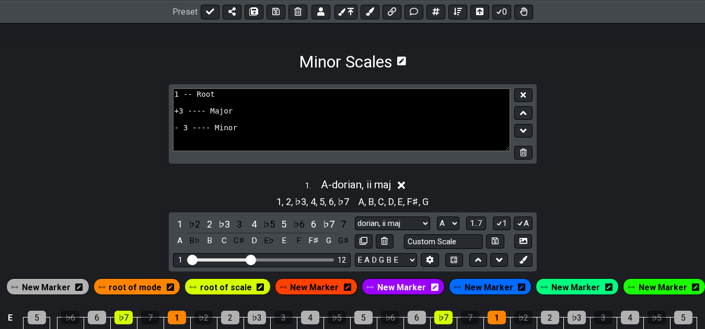
click at [178, 130] on textarea "1 -- Root +3 ---- Major - 3 ---- Minor" at bounding box center [341, 119] width 337 height 63
click at [203, 135] on textarea "1 -- Root +3 ---- Major - 3 ---- Minor" at bounding box center [341, 119] width 337 height 63
click at [181, 132] on textarea "1 -- Root +3 ---- Major - 3 ---- Minor" at bounding box center [341, 119] width 337 height 63
click at [183, 132] on textarea "1 -- Root +3 ---- Major - 3 ---- Minor" at bounding box center [341, 119] width 337 height 63
click at [179, 132] on textarea "1 -- Root +3 ---- Major - 3 ---- Minor" at bounding box center [341, 119] width 337 height 63
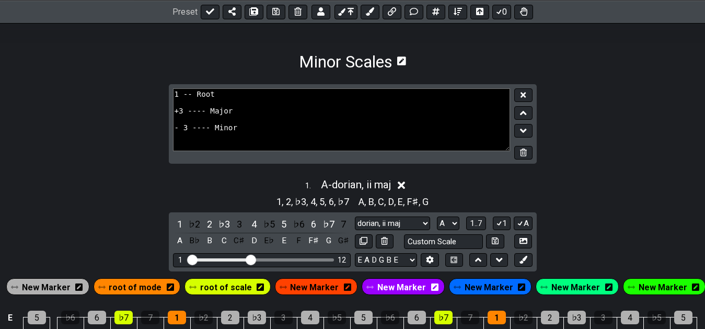
click at [178, 132] on textarea "1 -- Root +3 ---- Major - 3 ---- Minor" at bounding box center [341, 119] width 337 height 63
click at [181, 132] on textarea "1 -- Root +3 ---- Major - 3 ---- Minor" at bounding box center [341, 119] width 337 height 63
drag, startPoint x: 174, startPoint y: 130, endPoint x: 183, endPoint y: 133, distance: 9.3
click at [183, 133] on textarea "1 -- Root +3 ---- Major - 3 ---- Minor" at bounding box center [341, 119] width 337 height 63
type textarea "1 -- Root +3 ---- Major -3 ---- Minor"
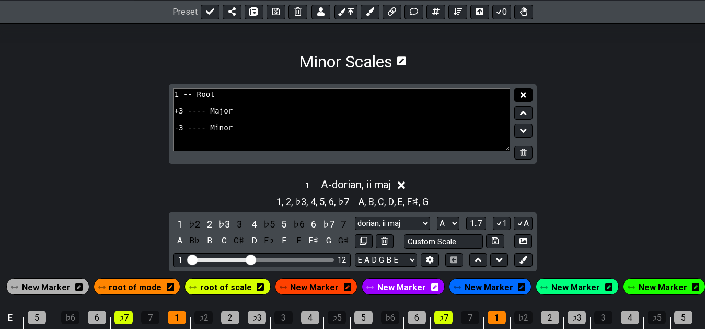
click at [522, 95] on icon at bounding box center [522, 94] width 5 height 5
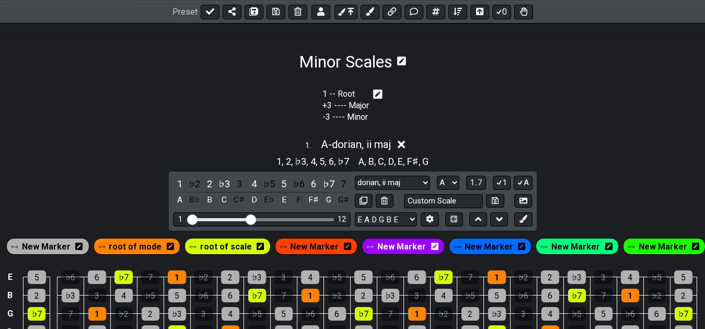
click at [375, 95] on icon at bounding box center [377, 94] width 9 height 10
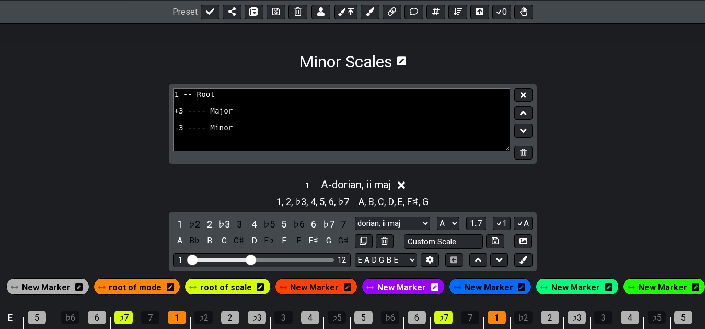
click at [202, 116] on textarea "1 -- Root +3 ---- Major -3 ---- Minor" at bounding box center [341, 119] width 337 height 63
type textarea "1 -- Root +3 --- Major -3 ---- Minor"
click at [525, 94] on icon at bounding box center [522, 95] width 5 height 8
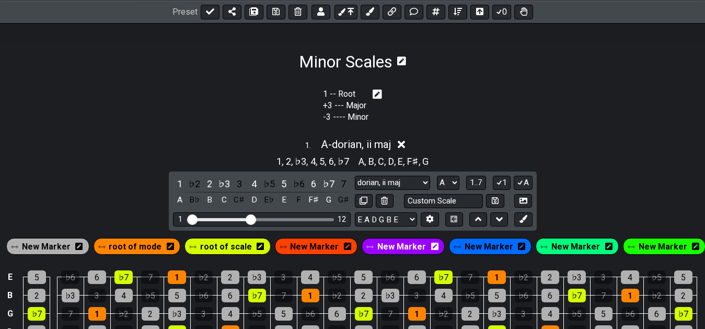
click at [372, 96] on icon at bounding box center [376, 93] width 9 height 9
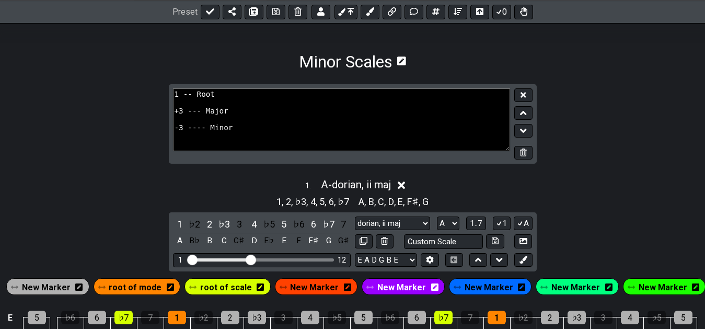
click at [371, 102] on textarea "1 -- Root +3 --- Major -3 ---- Minor" at bounding box center [341, 119] width 337 height 63
click at [529, 97] on button at bounding box center [523, 95] width 18 height 14
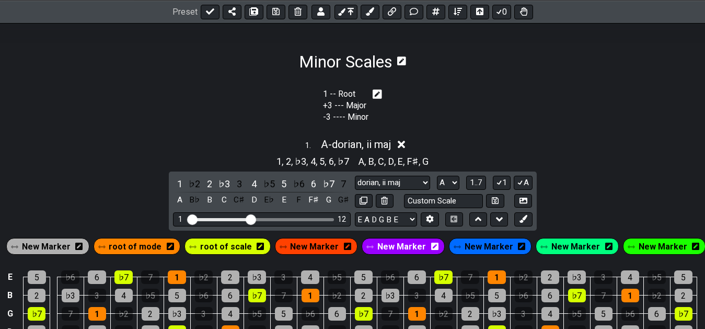
click at [461, 109] on section "1 -- Root +3 --- Major -3 ---- Minor" at bounding box center [352, 108] width 705 height 48
click at [433, 109] on section "1 -- Root +3 --- Major -3 ---- Minor" at bounding box center [352, 108] width 705 height 48
click at [445, 99] on section "1 -- Root +3 --- Major -3 ---- Minor" at bounding box center [352, 108] width 705 height 48
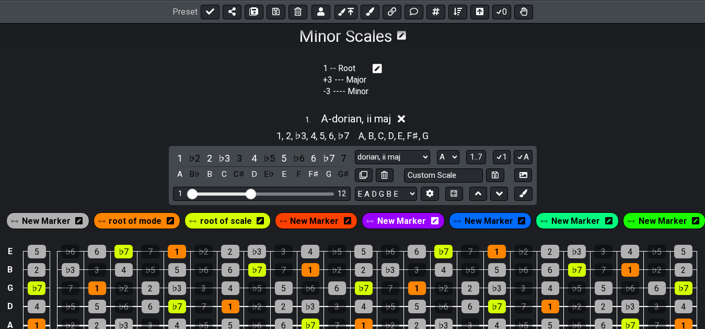
scroll to position [95, 0]
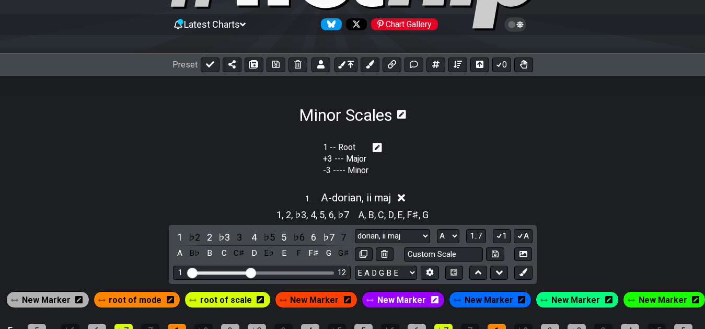
click at [372, 146] on icon at bounding box center [376, 147] width 9 height 9
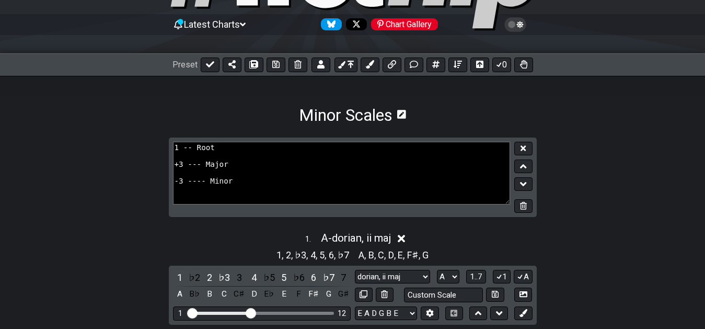
click at [368, 174] on textarea "1 -- Root +3 --- Major -3 ---- Minor" at bounding box center [341, 173] width 337 height 63
drag, startPoint x: 297, startPoint y: 190, endPoint x: 161, endPoint y: 135, distance: 146.5
click at [173, 142] on textarea "1 -- Root +3 --- Major -3 ---- Minor" at bounding box center [341, 173] width 337 height 63
click at [520, 204] on icon at bounding box center [523, 206] width 7 height 8
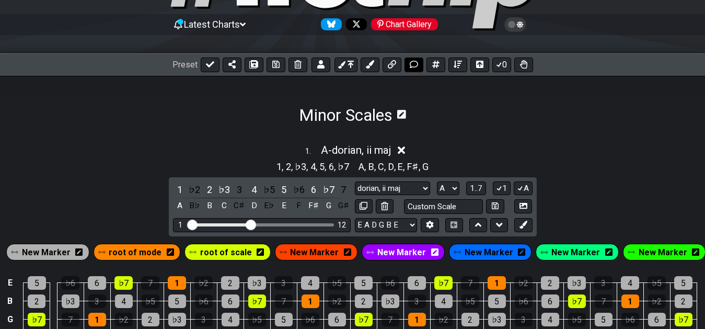
click at [417, 64] on icon at bounding box center [414, 64] width 8 height 8
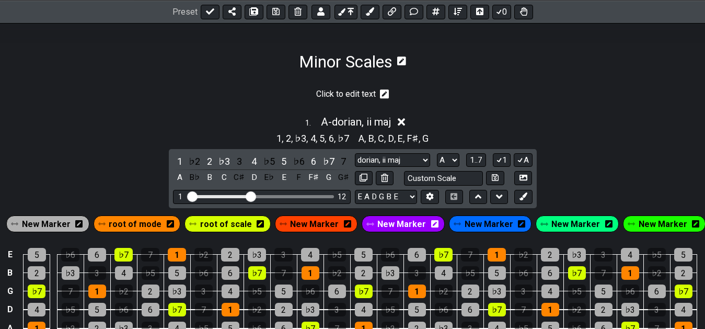
click at [388, 95] on icon at bounding box center [384, 93] width 9 height 9
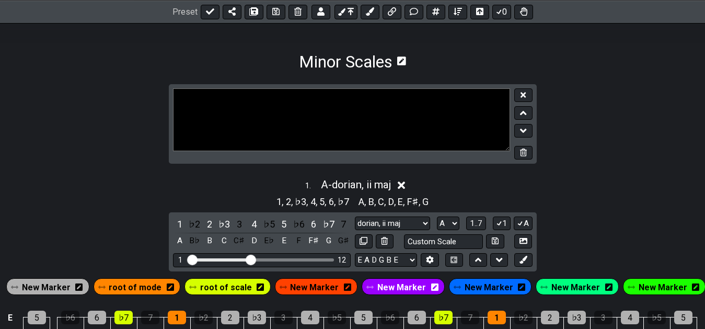
click at [367, 112] on textarea "Click to edit text" at bounding box center [341, 119] width 337 height 63
type textarea "Root | +----------------+----------------+"
click at [528, 95] on button at bounding box center [523, 95] width 18 height 14
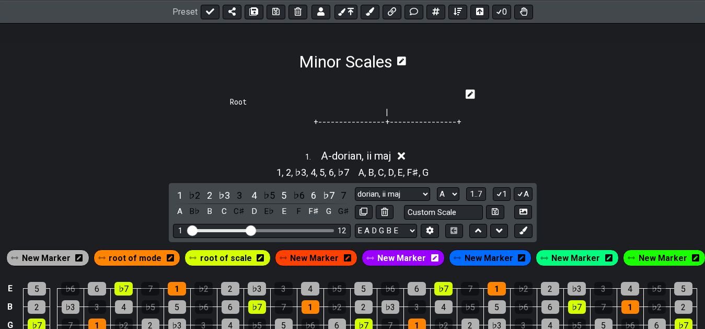
click at [475, 93] on icon at bounding box center [469, 93] width 9 height 9
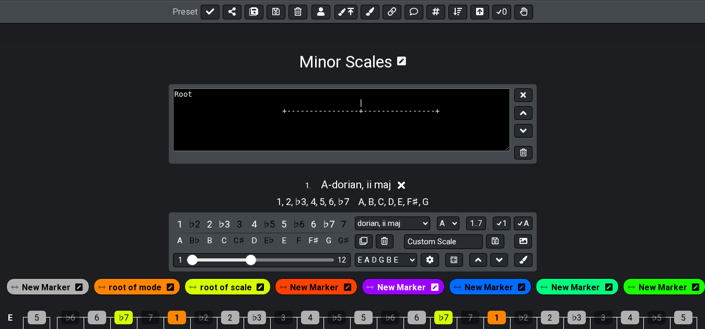
click at [292, 126] on textarea "Root | +----------------+----------------+" at bounding box center [341, 119] width 337 height 63
click at [273, 115] on textarea "Root | +----------------+----------------+" at bounding box center [341, 119] width 337 height 63
type textarea "Root | +------------------------+-------------------------+"
click at [518, 91] on button at bounding box center [523, 95] width 18 height 14
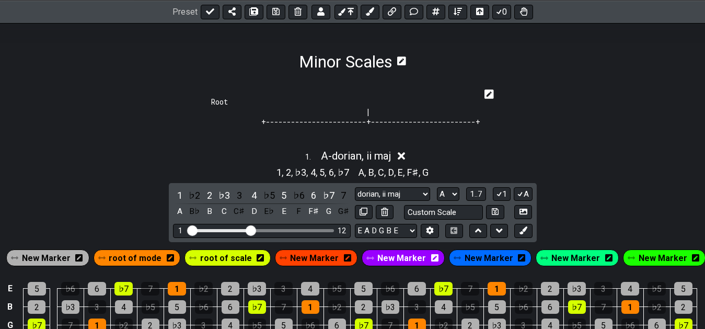
click at [494, 92] on icon at bounding box center [488, 93] width 9 height 9
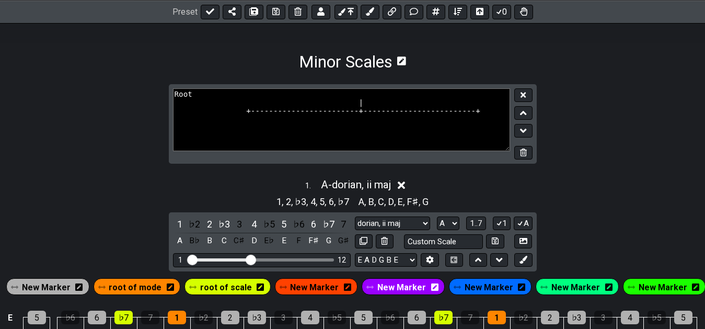
click at [262, 119] on textarea "Root | +------------------------+-------------------------+" at bounding box center [341, 119] width 337 height 63
type textarea "Root | +------------------------+-------------------------+ | | |"
click at [525, 93] on icon at bounding box center [522, 94] width 5 height 5
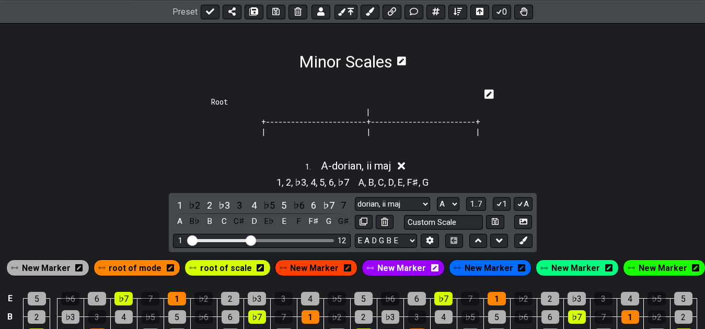
click at [494, 93] on icon at bounding box center [488, 94] width 9 height 10
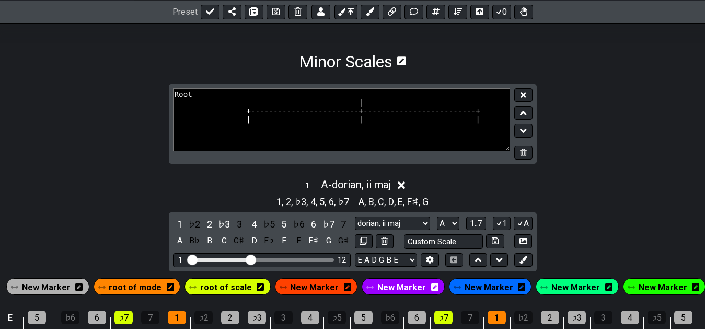
click at [379, 133] on textarea "Root | +------------------------+-------------------------+ | | |" at bounding box center [341, 119] width 337 height 63
click at [260, 130] on textarea "Root | +------------------------+-------------------------+ | | |" at bounding box center [341, 119] width 337 height 63
type textarea "Root | [1] +------------------------+-------------------------+ | [+3] | [-3] […"
click at [528, 95] on button at bounding box center [523, 95] width 18 height 14
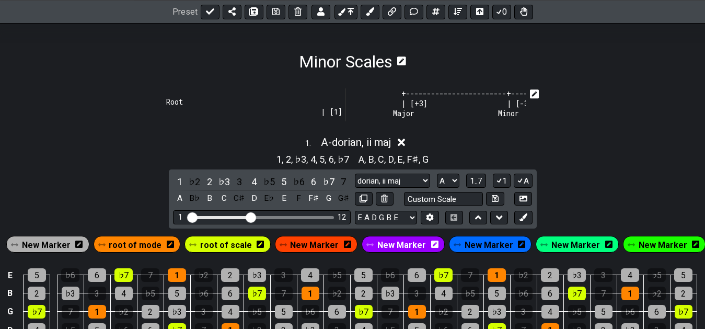
click at [533, 92] on icon at bounding box center [534, 93] width 9 height 9
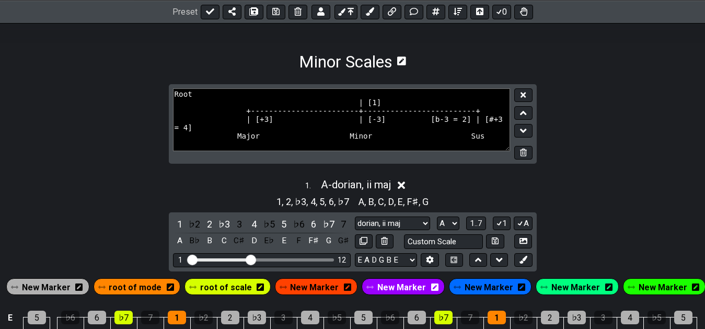
click at [416, 104] on textarea "Root | [1] +------------------------+-------------------------+ | [+3] | [-3] […" at bounding box center [341, 119] width 337 height 63
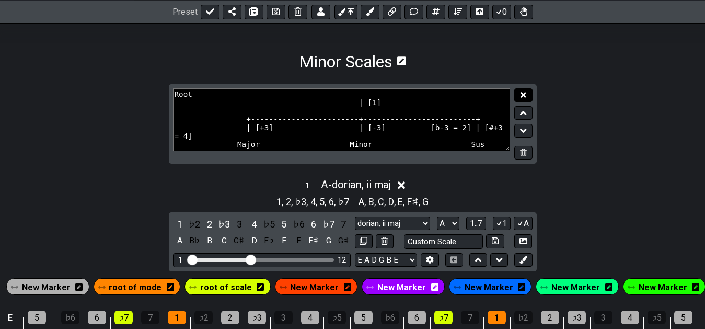
type textarea "Root | [1] +------------------------+-------------------------+ | [+3] | [-3] […"
click at [519, 99] on button at bounding box center [523, 95] width 18 height 14
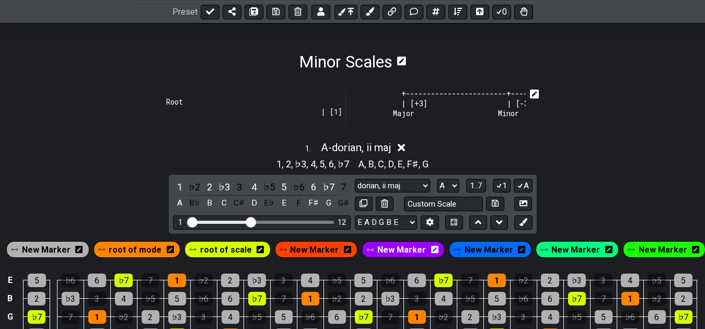
drag, startPoint x: 519, startPoint y: 99, endPoint x: 532, endPoint y: 93, distance: 15.0
click at [532, 93] on div "Root | [1] +------------------------+-------------------------+ | [+3] | [-3] […" at bounding box center [352, 109] width 373 height 51
drag, startPoint x: 532, startPoint y: 93, endPoint x: 443, endPoint y: 130, distance: 96.2
click at [496, 121] on div "Root | [1] +------------------------+-------------------------+ | [+3] | [-3] […" at bounding box center [352, 109] width 373 height 51
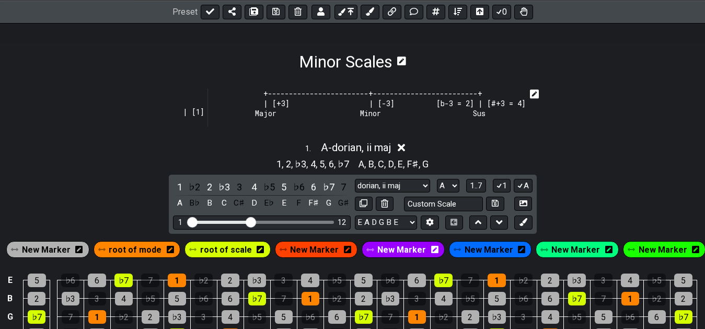
scroll to position [0, 150]
click at [535, 94] on icon at bounding box center [534, 94] width 9 height 10
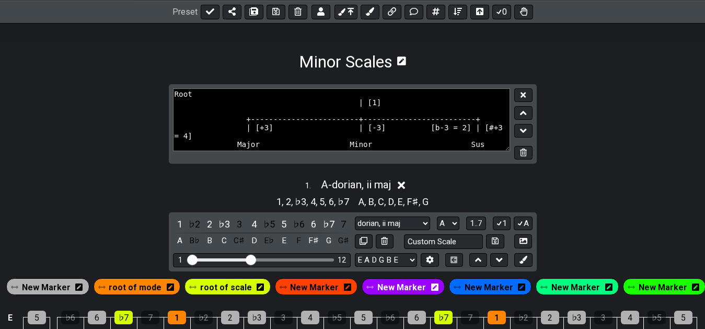
click at [481, 107] on textarea "Root | [1] +------------------------+-------------------------+ | [+3] | [-3] […" at bounding box center [341, 119] width 337 height 63
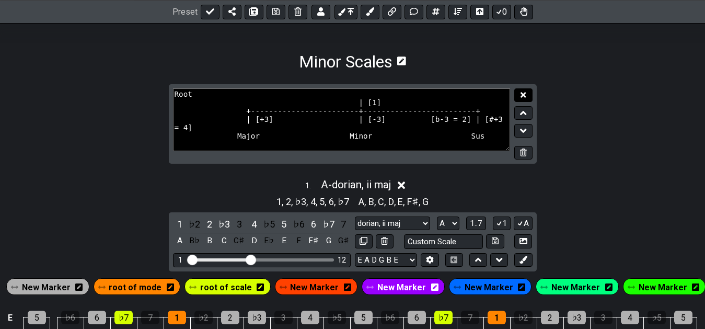
type textarea "Root | [1] +------------------------+-------------------------+ | [+3] | [-3] […"
click at [522, 96] on icon at bounding box center [522, 94] width 5 height 5
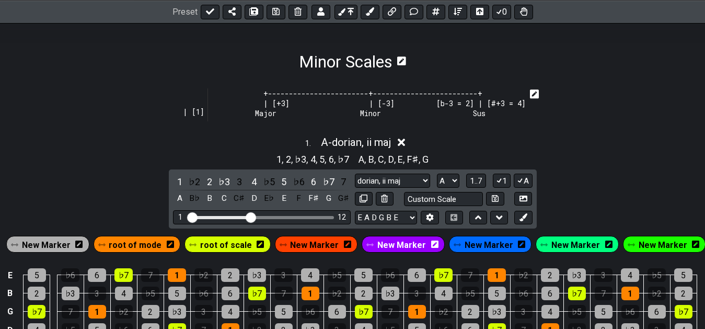
click at [534, 91] on icon at bounding box center [534, 93] width 9 height 9
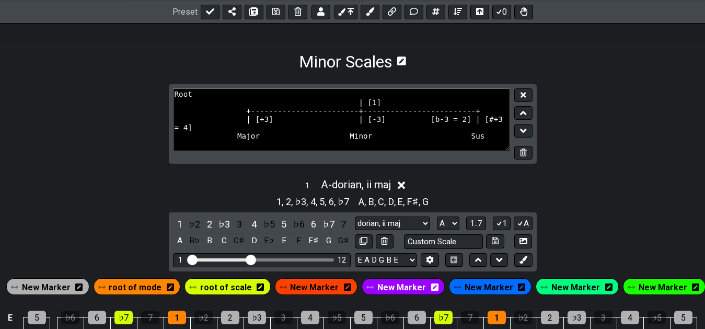
click at [323, 114] on textarea "Root | [1] +------------------------+-------------------------+ | [+3] | [-3] […" at bounding box center [341, 119] width 337 height 63
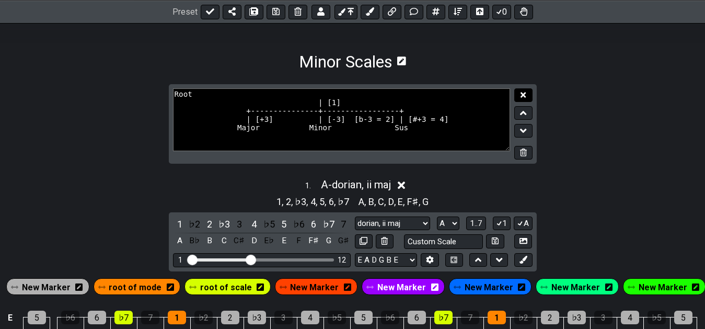
type textarea "Root | [1] +---------------+-----------------+ | [+3] | [-3] [b-3 = 2] | [#+3 =…"
click at [524, 98] on icon at bounding box center [522, 95] width 5 height 8
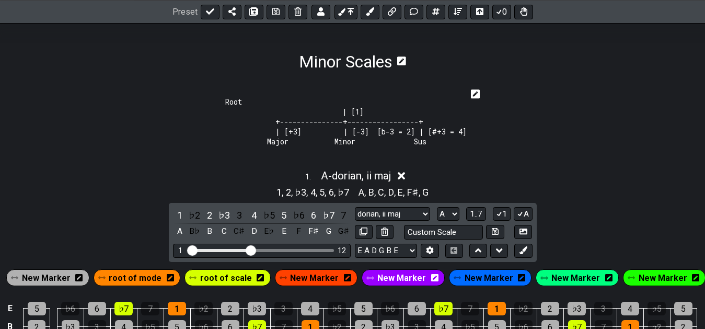
click at [480, 91] on icon at bounding box center [475, 93] width 9 height 9
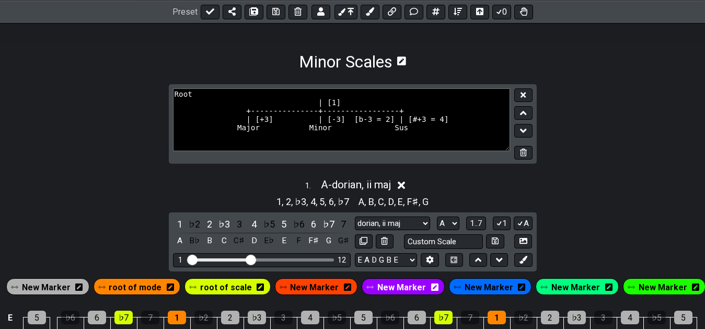
click at [387, 101] on textarea "Root | [1] +---------------+-----------------+ | [+3] | [-3] [b-3 = 2] | [#+3 =…" at bounding box center [341, 119] width 337 height 63
click at [395, 92] on textarea "Root | [1] +---------------+-----------------+ | [+3] | [-3] [b-3 = 2] | [#+3 =…" at bounding box center [341, 119] width 337 height 63
click at [222, 119] on textarea "Root | [1] +---------------+-----------------+ | [+3] | [-3] [b-3 = 2] | [#+3 =…" at bounding box center [341, 119] width 337 height 63
click at [246, 113] on textarea "Root | [1] +---------------+-----------------+ | [+3] | [-3] [b-3 = 2] | [#+3 =…" at bounding box center [341, 119] width 337 height 63
click at [241, 112] on textarea "Root | [1] +---------------+-----------------+ | [+3] | [-3] [b-3 = 2] | [#+3 =…" at bounding box center [341, 119] width 337 height 63
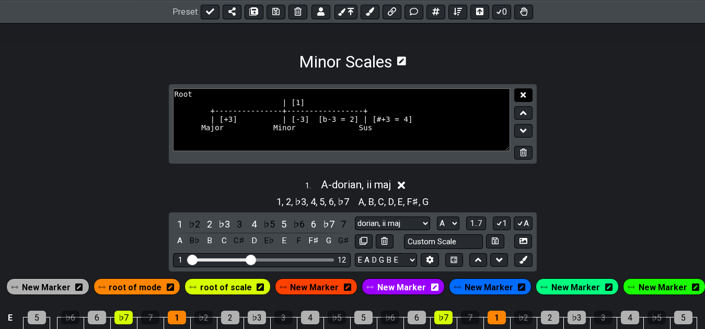
type textarea "Root | [1] +---------------+-----------------+ | [+3] | [-3] [b-3 = 2] | [#+3 =…"
click at [525, 93] on icon at bounding box center [522, 94] width 5 height 5
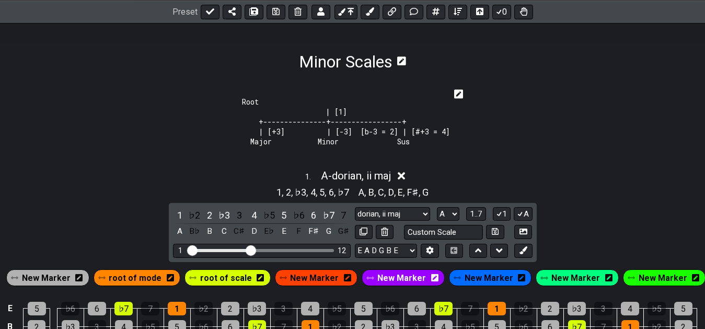
click at [461, 92] on icon at bounding box center [458, 93] width 9 height 9
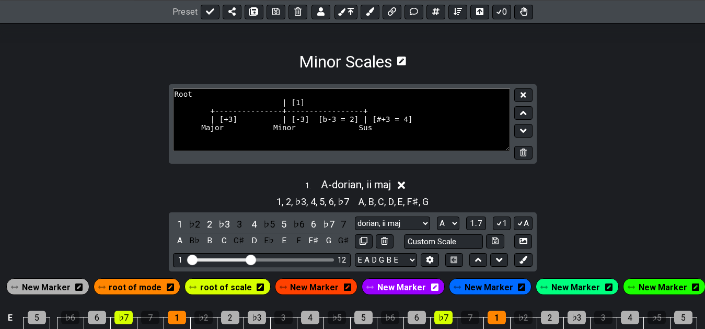
click at [249, 113] on textarea "Root | [1] +---------------+-----------------+ | [+3] | [-3] [b-3 = 2] | [#+3 =…" at bounding box center [341, 119] width 337 height 63
type textarea "Root | [1] +---------------+-----------------+ | [+3] | [-3] [b-3 = 2] | [#+3 =…"
click at [525, 92] on icon at bounding box center [522, 95] width 5 height 8
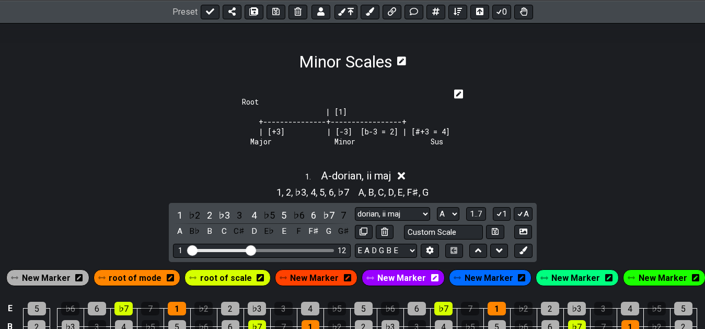
click at [461, 93] on icon at bounding box center [458, 93] width 9 height 9
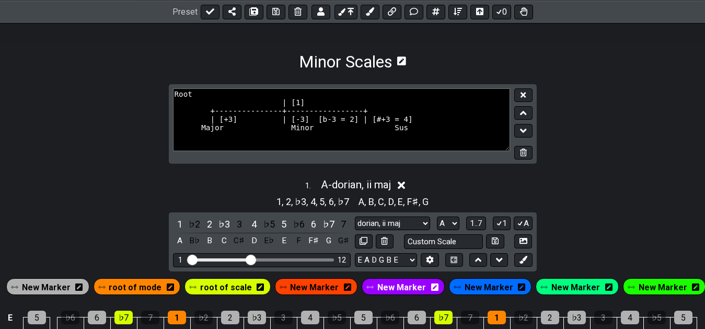
click at [254, 130] on textarea "Root | [1] +---------------+-----------------+ | [+3] | [-3] [b-3 = 2] | [#+3 =…" at bounding box center [341, 119] width 337 height 63
click at [347, 137] on textarea "Root | [1] +---------------+-----------------+ | [+3] | [-3] [b-3 = 2] | [#+3 =…" at bounding box center [341, 119] width 337 height 63
type textarea "Root | [1] +---------------+-----------------+ | [+3] | [-3] [b-3 = 2] | [#+3 =…"
click at [524, 95] on icon at bounding box center [522, 94] width 5 height 5
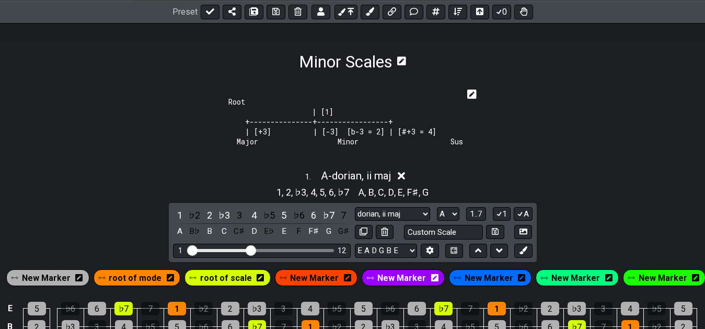
click at [474, 95] on icon at bounding box center [471, 93] width 9 height 9
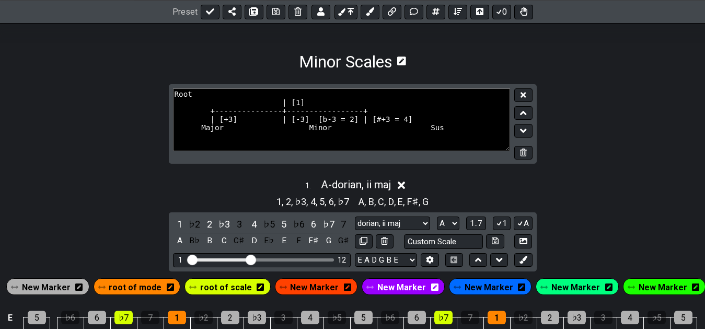
click at [264, 124] on textarea "Root | [1] +---------------+-----------------+ | [+3] | [-3] [b-3 = 2] | [#+3 =…" at bounding box center [341, 119] width 337 height 63
type textarea "Root | [1] +---------------+-----------------+ | [+3] | [-3] [b-3 = 2] | [#+3 =…"
click at [517, 94] on button at bounding box center [523, 95] width 18 height 14
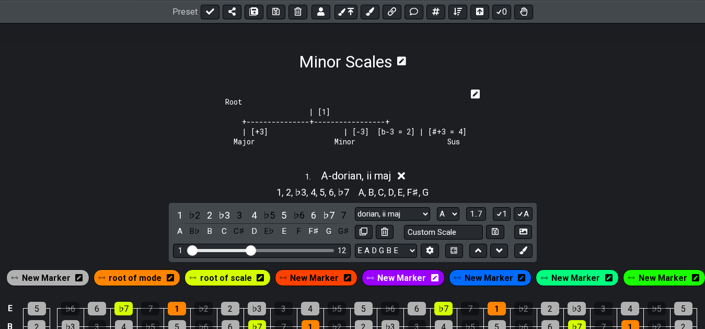
click at [478, 92] on icon at bounding box center [475, 93] width 9 height 9
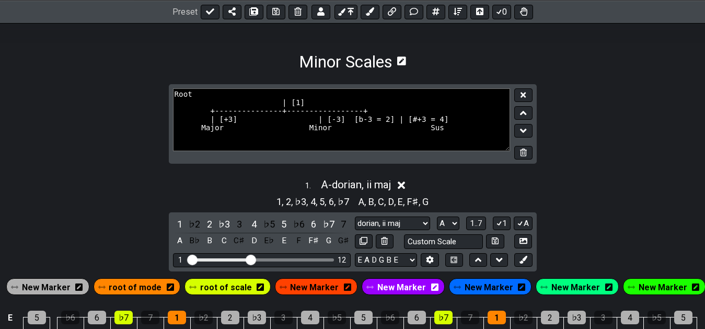
click at [264, 115] on textarea "Root | [1] +---------------+-----------------+ | [+3] | [-3] [b-3 = 2] | [#+3 =…" at bounding box center [341, 119] width 337 height 63
click at [261, 94] on textarea "Root | [1] +-----------------------+-----------------+ | [+3] | [-3] [b-3 = 2] …" at bounding box center [341, 119] width 337 height 63
click at [266, 106] on textarea "Root | [1] +-----------------------+-----------------+ | [+3] | [-3] [b-3 = 2] …" at bounding box center [341, 119] width 337 height 63
click at [356, 114] on textarea "Root | [1] +-----------------------+-----------------+ | [+3] | [-3] [b-3 = 2] …" at bounding box center [341, 119] width 337 height 63
click at [336, 124] on textarea "Root | [1] +-----------------------+-----------------+ | [+3] | [-3] [b-3 = 2] …" at bounding box center [341, 119] width 337 height 63
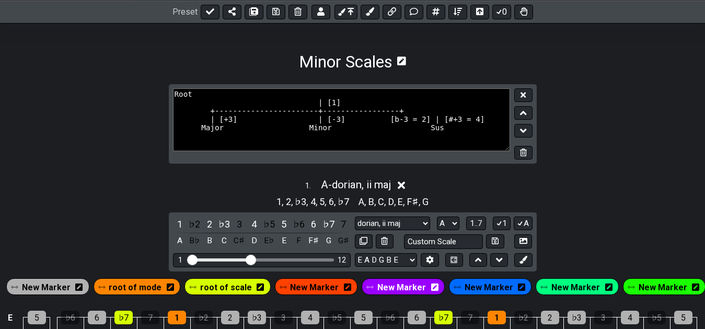
click at [347, 107] on textarea "Root | [1] +-----------------------+-----------------+ | [+3] | [-3] [b-3 = 2] …" at bounding box center [341, 119] width 337 height 63
click at [347, 111] on textarea "Root | [1] +-----------------------+-----------------+ | [+3] | [-3] [b-3 = 2] …" at bounding box center [341, 119] width 337 height 63
type textarea "Root | [1] +-----------------------+-----------------+ | [+3] | [-3] [b-3 = 2] …"
click at [529, 95] on button at bounding box center [523, 95] width 18 height 14
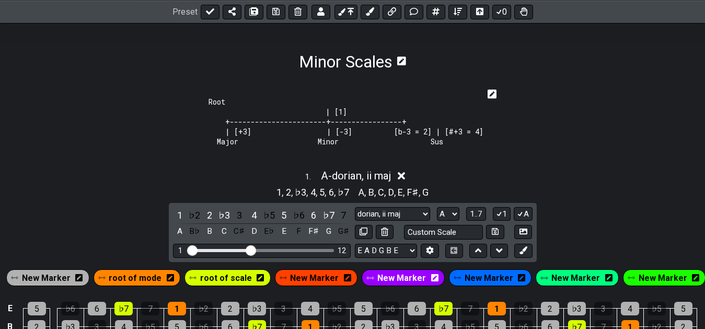
click at [496, 95] on icon at bounding box center [491, 94] width 9 height 10
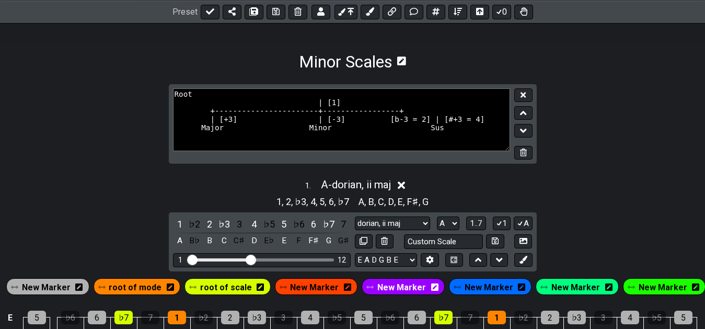
click at [366, 115] on textarea "Root | [1] +-----------------------+-----------------+ | [+3] | [-3] [b-3 = 2] …" at bounding box center [341, 119] width 337 height 63
type textarea "Root | [1] +-----------------------+-------------------------+ | [+3] | [-3] [b…"
click at [523, 91] on icon at bounding box center [522, 95] width 5 height 8
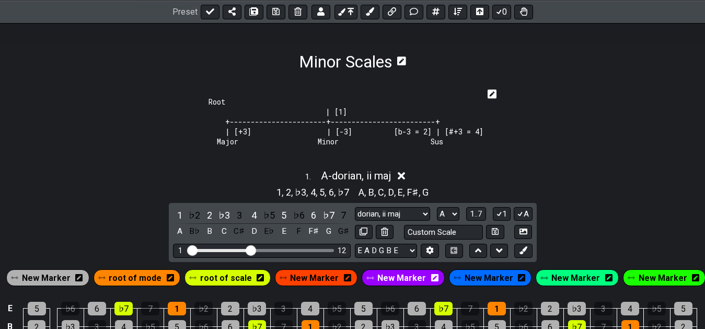
click at [459, 144] on pre "Root | [1] +-----------------------+-------------------------+ | [+3] | [-3] [b…" at bounding box center [345, 122] width 275 height 50
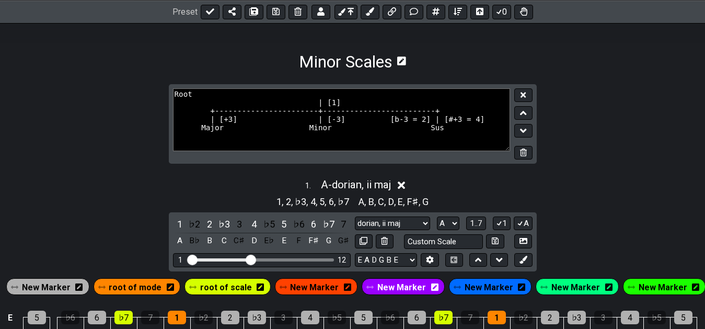
click at [436, 136] on textarea "Root | [1] +-----------------------+-------------------------+ | [+3] | [-3] [b…" at bounding box center [341, 119] width 337 height 63
click at [465, 120] on textarea "Root | [1] +-----------------------+-------------------------+ | [+3] | [-3] [b…" at bounding box center [341, 119] width 337 height 63
type textarea "Root | [1] +-----------------------+-------------------------+ | [+3] | [-3] [b…"
click at [526, 96] on button at bounding box center [523, 95] width 18 height 14
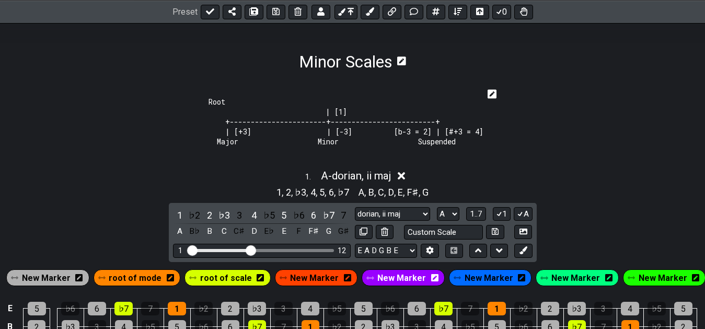
click at [530, 134] on section "Root | [1] +-----------------------+-------------------------+ | [+3] | [-3] [b…" at bounding box center [352, 123] width 705 height 79
drag, startPoint x: 493, startPoint y: 93, endPoint x: 506, endPoint y: 91, distance: 13.2
click at [506, 93] on section "Root | [1] +-----------------------+-------------------------+ | [+3] | [-3] [b…" at bounding box center [352, 123] width 705 height 79
click at [497, 92] on icon at bounding box center [491, 93] width 9 height 9
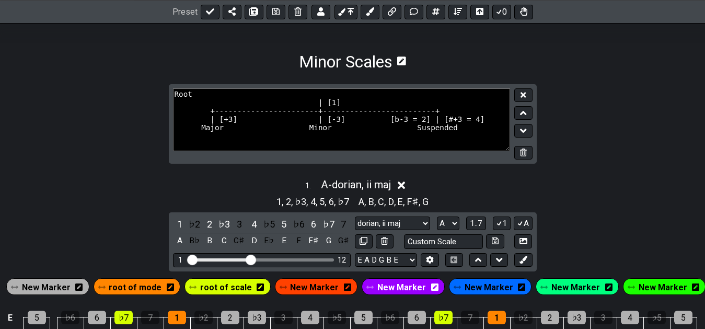
click at [196, 115] on textarea "Root | [1] +-----------------------+-------------------------+ | [+3] | [-3] [b…" at bounding box center [341, 119] width 337 height 63
click at [457, 137] on textarea "Root | [1] +-----------------------+-------------------------+ | [+3] | [-3] [b…" at bounding box center [341, 119] width 337 height 63
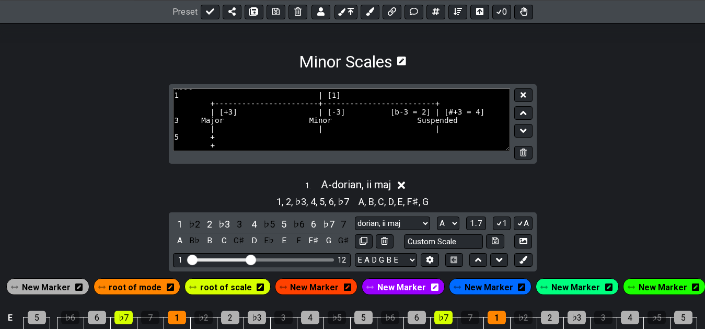
scroll to position [19, 0]
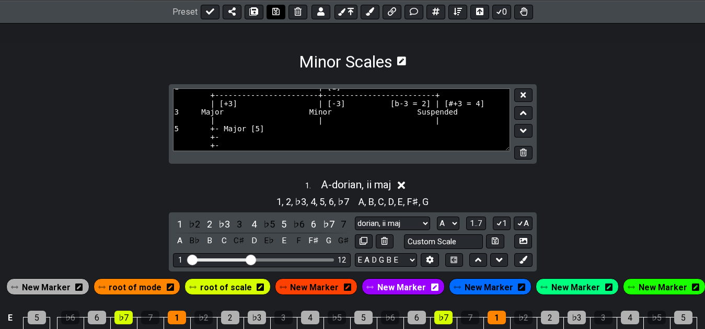
click at [274, 11] on icon at bounding box center [275, 11] width 7 height 7
click at [239, 137] on textarea "Root 1 | [1] +-----------------------+-------------------------+ | [+3] | [-3] …" at bounding box center [341, 119] width 337 height 63
type textarea "Root 1 | [1] +-----------------------+-------------------------+ | [+3] | [-3] …"
click at [274, 12] on icon at bounding box center [275, 11] width 7 height 7
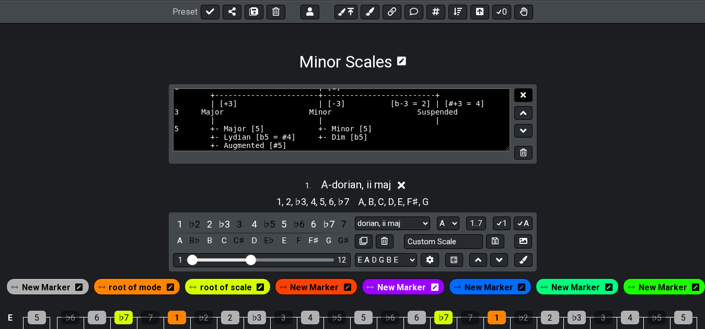
click at [526, 94] on button at bounding box center [523, 95] width 18 height 14
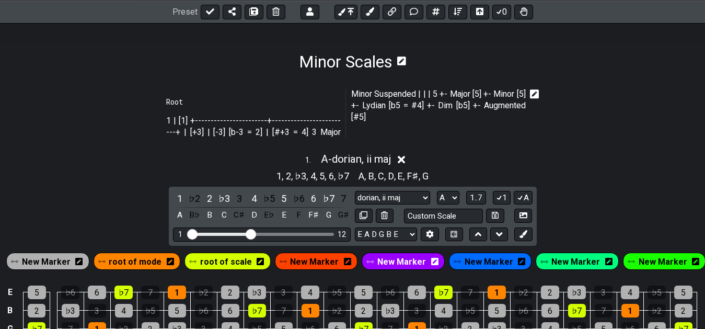
click at [533, 91] on icon at bounding box center [534, 93] width 9 height 9
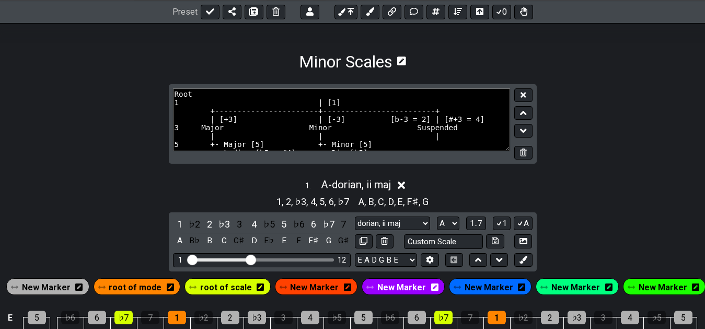
click at [462, 139] on textarea "Root 1 | [1] +-----------------------+-------------------------+ | [+3] | [-3] …" at bounding box center [341, 119] width 337 height 63
click at [473, 139] on textarea "Root 1 | [1] +-----------------------+-------------------------+ | [+3] | [-3] …" at bounding box center [341, 119] width 337 height 63
click at [471, 147] on textarea "Root 1 | [1] +-----------------------+-------------------------+ | [+3] | [-3] …" at bounding box center [341, 119] width 337 height 63
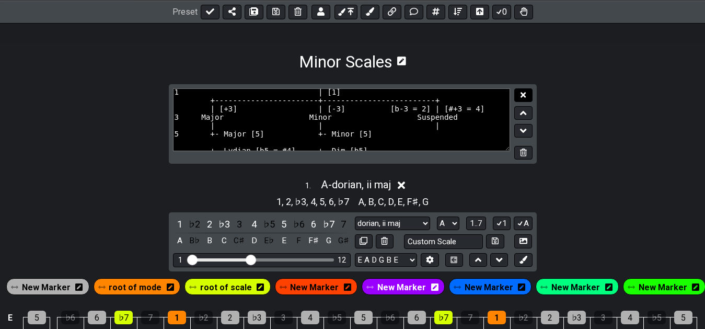
type textarea "Root 1 | [1] +-----------------------+-------------------------+ | [+3] | [-3] …"
click at [519, 95] on button at bounding box center [523, 95] width 18 height 14
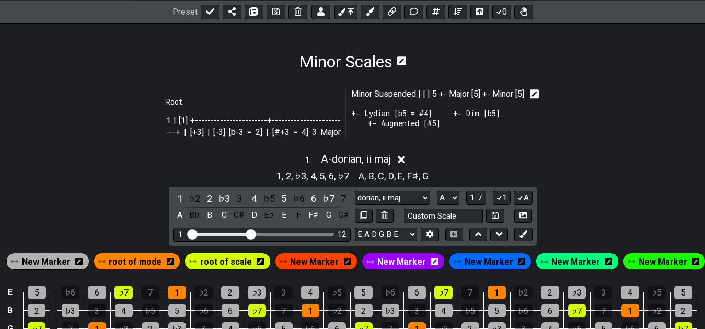
click at [535, 92] on icon at bounding box center [534, 93] width 9 height 9
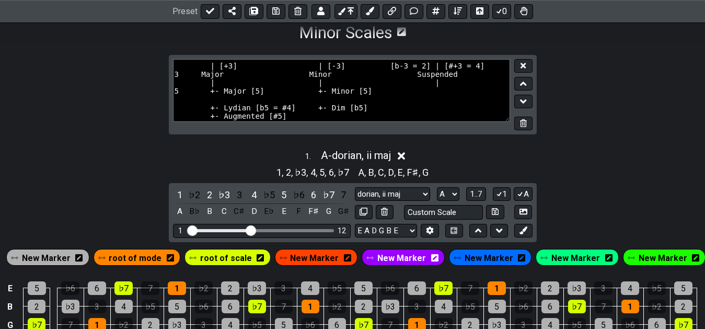
scroll to position [201, 0]
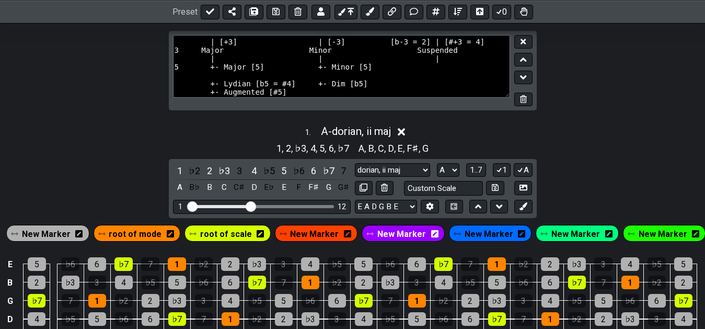
click at [425, 68] on textarea "Root 1 | [1] +-----------------------+-------------------------+ | [+3] | [-3] …" at bounding box center [341, 66] width 337 height 63
click at [426, 74] on textarea "Root 1 | [1] +-----------------------+-------------------------+ | [+3] | [-3] …" at bounding box center [341, 66] width 337 height 63
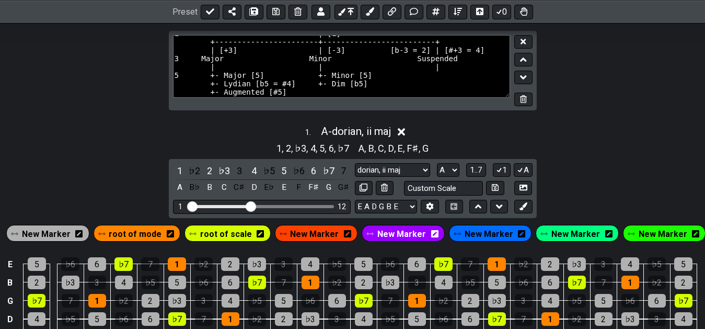
scroll to position [28, 0]
type textarea "Root 1 | [1] +-----------------------+-------------------------+ | [+3] | [-3] …"
click at [520, 41] on button at bounding box center [523, 42] width 18 height 14
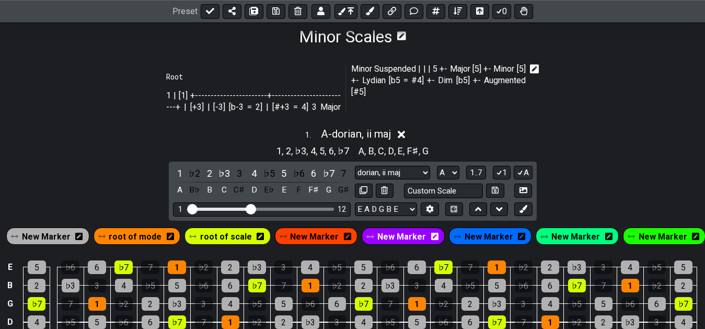
scroll to position [177, 0]
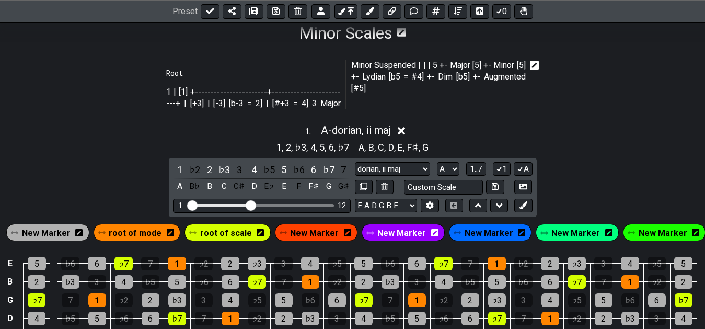
click at [529, 63] on div at bounding box center [532, 85] width 14 height 50
click at [532, 64] on icon at bounding box center [534, 65] width 9 height 9
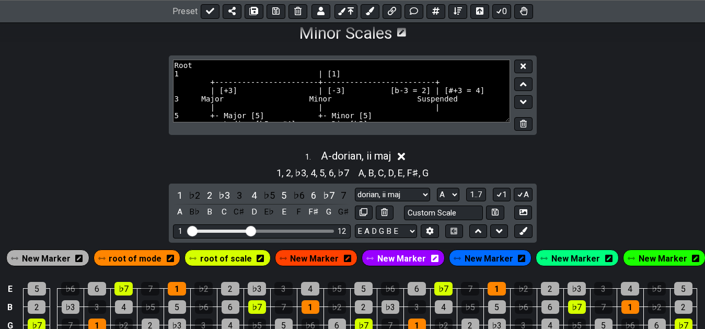
scroll to position [29, 0]
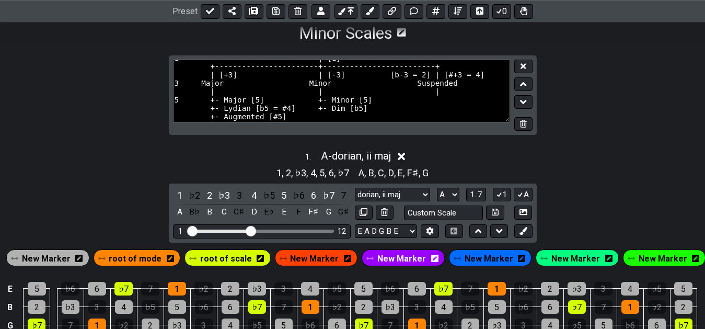
drag, startPoint x: 382, startPoint y: 114, endPoint x: 171, endPoint y: 73, distance: 215.0
click at [173, 73] on textarea "Root 1 | [1] +-----------------------+-------------------------+ | [+3] | [-3] …" at bounding box center [341, 91] width 337 height 63
click at [405, 110] on textarea "Root 1 | [1] +-----------------------+-------------------------+ | [+3] | [-3] …" at bounding box center [341, 91] width 337 height 63
click at [523, 64] on icon at bounding box center [522, 66] width 5 height 8
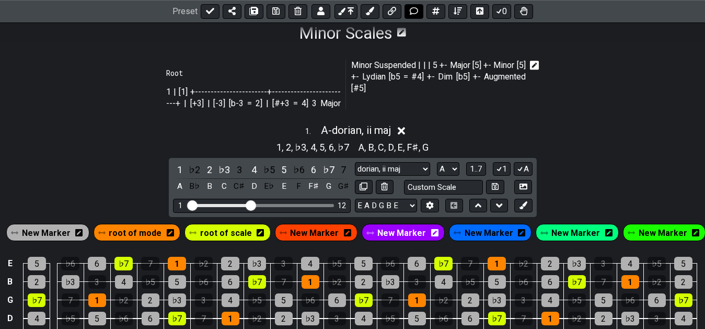
click at [411, 8] on icon at bounding box center [414, 11] width 8 height 8
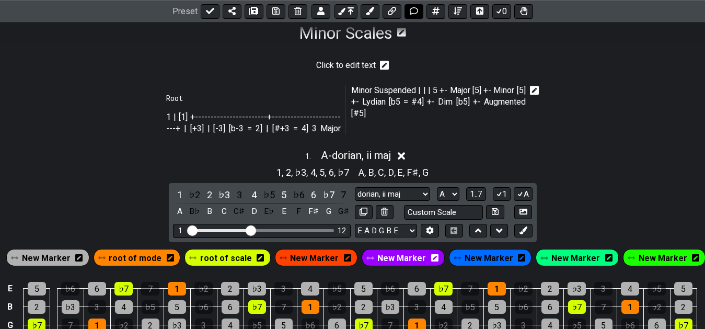
scroll to position [148, 0]
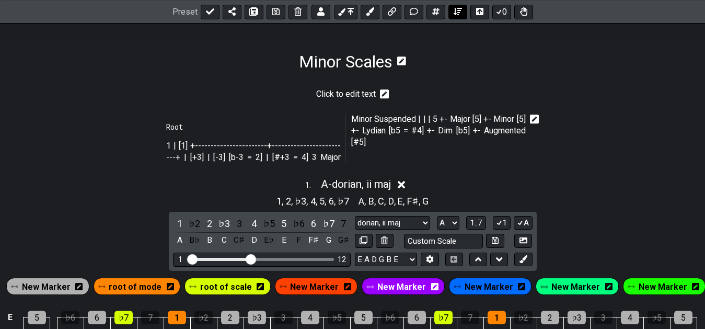
click at [457, 9] on icon at bounding box center [457, 11] width 8 height 8
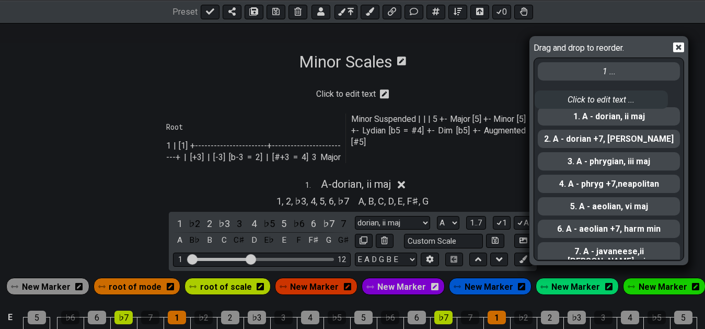
drag, startPoint x: 620, startPoint y: 75, endPoint x: 617, endPoint y: 106, distance: 31.5
click at [617, 106] on div "Click to edit text ... 1 ... 1. A - dorian, ii maj 2. A - dorian +7, [PERSON_NA…" at bounding box center [608, 158] width 144 height 201
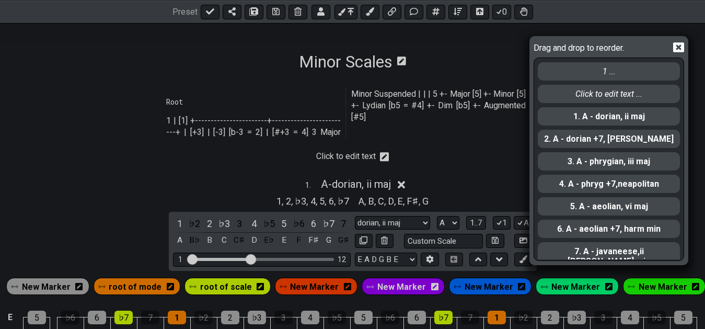
click at [614, 102] on div "Click to edit text ..." at bounding box center [609, 94] width 142 height 18
click at [384, 146] on div "Drag and drop to reorder. 1 ... Click to edit text ... 1. A - dorian, ii maj 2.…" at bounding box center [352, 164] width 705 height 329
click at [682, 48] on icon at bounding box center [678, 48] width 11 height 10
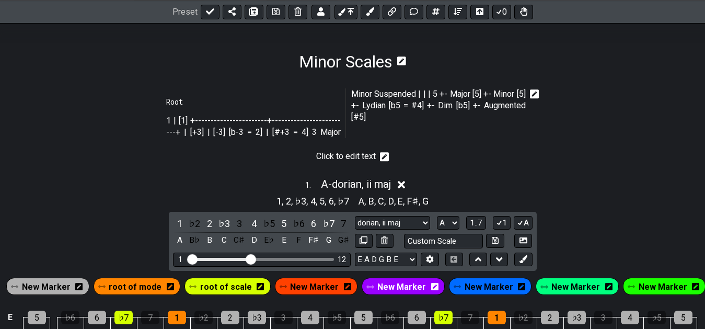
click at [384, 152] on icon at bounding box center [384, 156] width 9 height 9
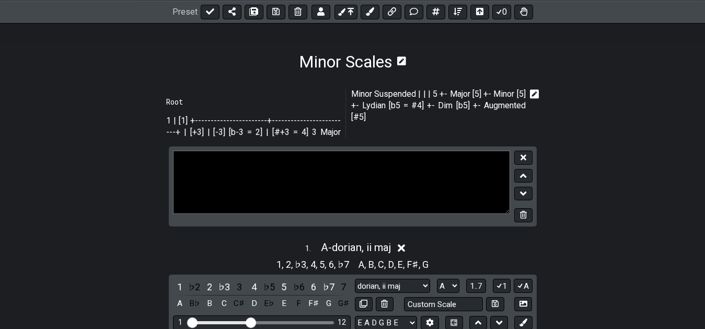
click at [357, 162] on textarea "Click to edit text" at bounding box center [341, 181] width 337 height 63
paste textarea "3 Major Minor Suspended | | | 5 +- Major [5] +- Minor [5] +- Lydian [b5 = #4] +…"
type textarea "3 Major Minor Suspended | | | 5 +- Major [5] +- Minor [5] +- Lydian [b5 = #4] +…"
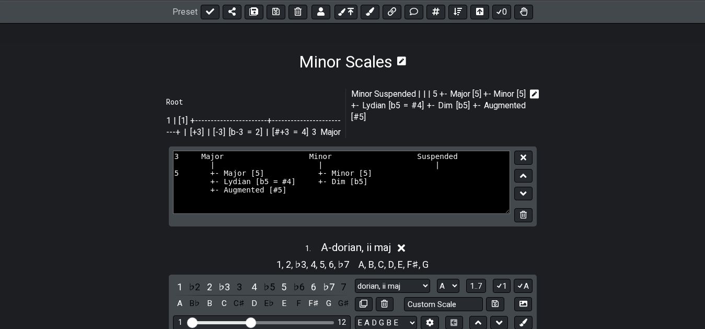
click at [365, 181] on textarea "3 Major Minor Suspended | | | 5 +- Major [5] +- Minor [5] +- Lydian [b5 = #4] +…" at bounding box center [341, 181] width 337 height 63
click at [521, 155] on icon at bounding box center [522, 157] width 5 height 5
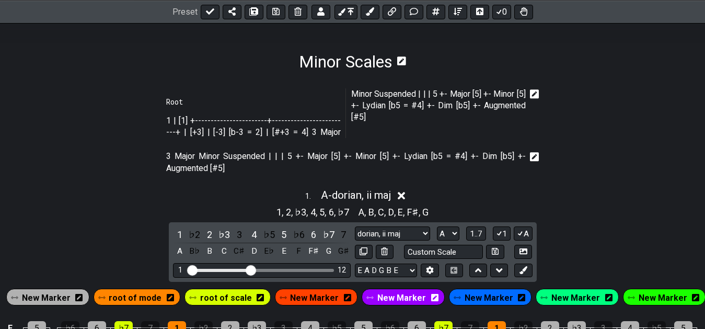
click at [533, 152] on icon at bounding box center [534, 156] width 9 height 9
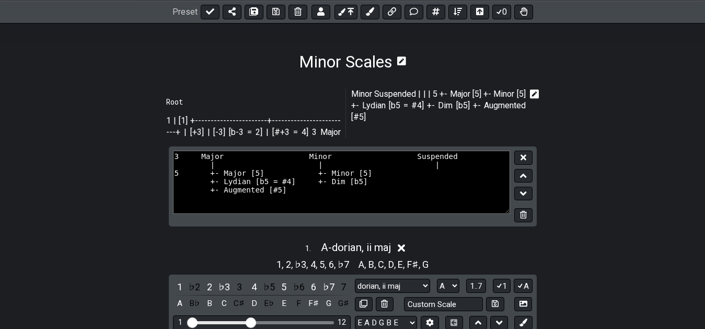
click at [427, 167] on textarea "3 Major Minor Suspended | | | 5 +- Major [5] +- Minor [5] +- Lydian [b5 = #4] +…" at bounding box center [341, 181] width 337 height 63
click at [279, 166] on textarea "3 Major Minor Suspended | | | 5 +- Major [5] +- Minor [5] +- Lydian [b5 = #4] +…" at bounding box center [341, 181] width 337 height 63
click at [267, 165] on textarea "3 Major Minor Suspended | | | 5 +- Major [5] +- Minor [5] +- Lydian [b5 = #4] +…" at bounding box center [341, 181] width 337 height 63
click at [438, 177] on textarea "3 Major Minor Suspended | | | 5 +- Major [5] +- Minor [5] +- Lydian [b5 = #4] +…" at bounding box center [341, 181] width 337 height 63
click at [290, 175] on textarea "3 Major Minor Suspended | | | 5 +- Major [5] +- Minor [5] +- Lydian [b5 = #4] +…" at bounding box center [341, 181] width 337 height 63
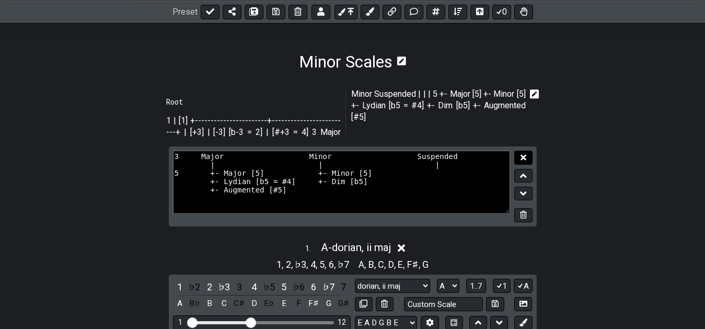
click at [521, 155] on icon at bounding box center [522, 157] width 5 height 5
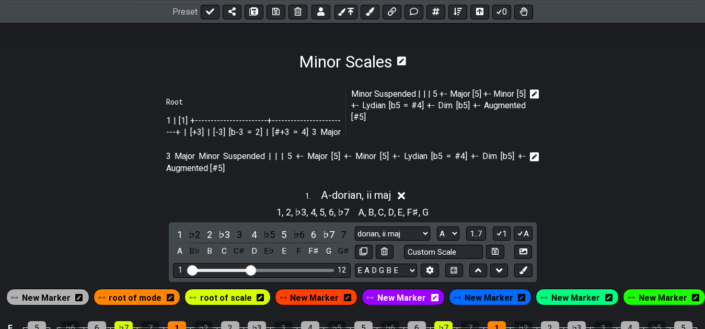
click at [535, 94] on icon at bounding box center [534, 94] width 9 height 10
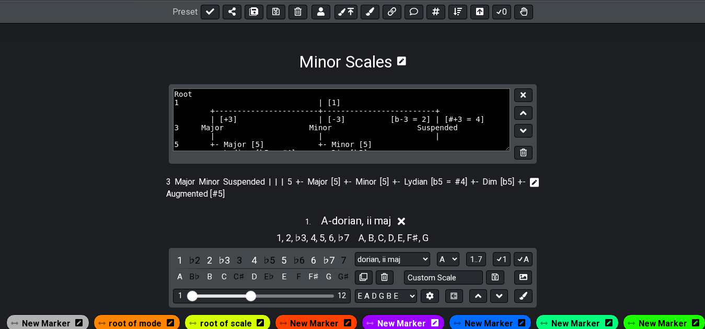
scroll to position [29, 0]
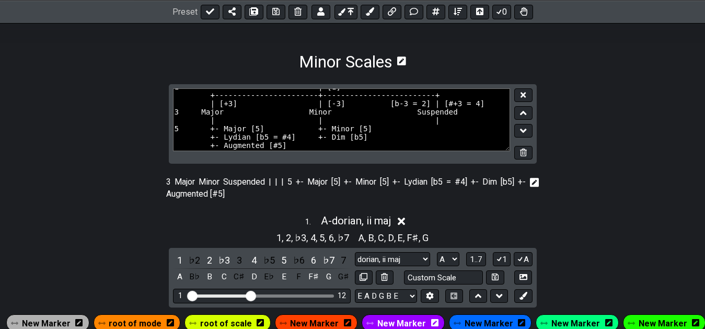
drag, startPoint x: 392, startPoint y: 134, endPoint x: 307, endPoint y: 131, distance: 85.2
click at [307, 131] on textarea "Root 1 | [1] +-----------------------+-------------------------+ | [+3] | [-3] …" at bounding box center [341, 119] width 337 height 63
click at [330, 133] on textarea "Root 1 | [1] +-----------------------+-------------------------+ | [+3] | [-3] …" at bounding box center [341, 119] width 337 height 63
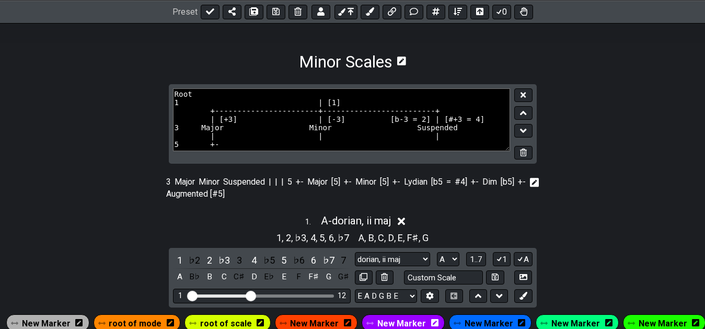
scroll to position [11, 0]
type textarea "Root 1 | [1] +-----------------------+-------------------------+ | [+3] | [-3] …"
click at [522, 92] on icon at bounding box center [522, 95] width 5 height 8
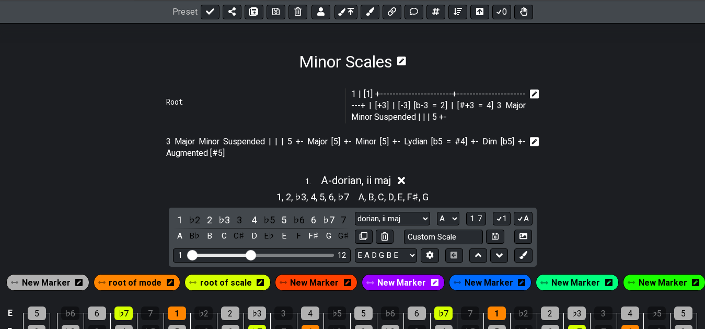
click at [535, 96] on icon at bounding box center [534, 93] width 9 height 9
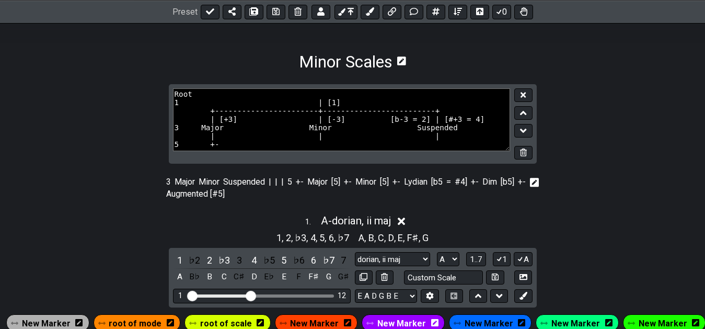
click at [462, 130] on textarea "Root 1 | [1] +-----------------------+-------------------------+ | [+3] | [-3] …" at bounding box center [341, 119] width 337 height 63
type textarea "Root 1 | [1] +-----------------------+-------------------------+ | [+3] | [-3] …"
click at [522, 95] on icon at bounding box center [522, 94] width 5 height 5
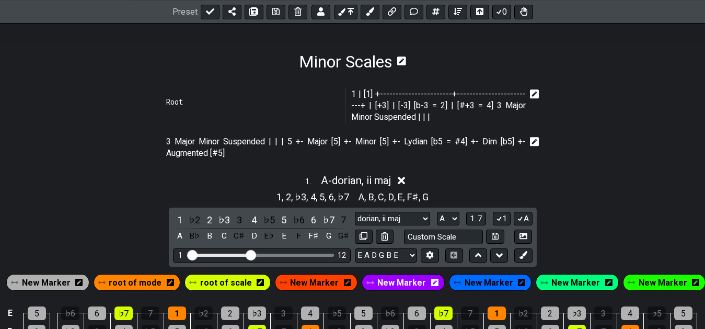
click at [533, 95] on icon at bounding box center [534, 94] width 9 height 10
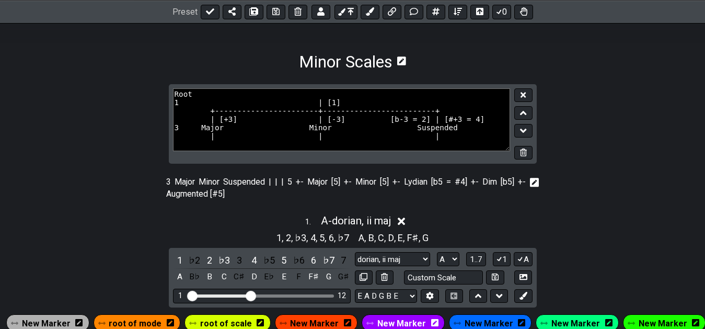
click at [478, 120] on textarea "Root 1 | [1] +-----------------------+-------------------------+ | [+3] | [-3] …" at bounding box center [341, 119] width 337 height 63
drag, startPoint x: 460, startPoint y: 132, endPoint x: 438, endPoint y: 177, distance: 50.7
click at [438, 151] on textarea "Root 1 | [1] +-----------------------+-------------------------+ | [+3] | [-3] …" at bounding box center [341, 119] width 337 height 63
click at [447, 131] on textarea "Root 1 | [1] +-----------------------+-------------------------+ | [+3] | [-3] …" at bounding box center [341, 119] width 337 height 63
type textarea "Root 1 | [1] +-----------------------+-------------------------+ | [+3] | [-3] …"
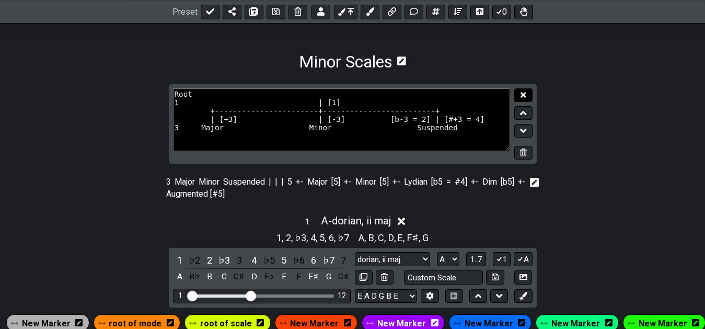
click at [525, 94] on icon at bounding box center [522, 95] width 5 height 8
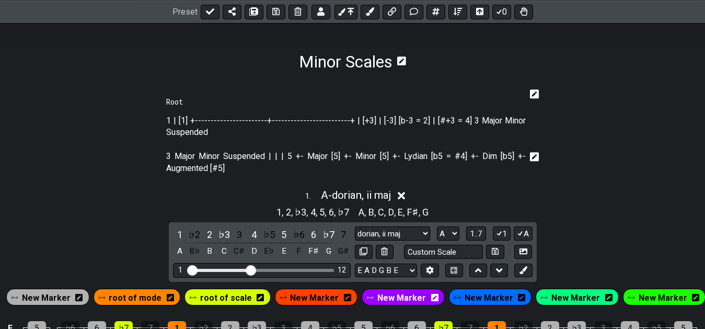
click at [530, 95] on icon at bounding box center [534, 93] width 9 height 9
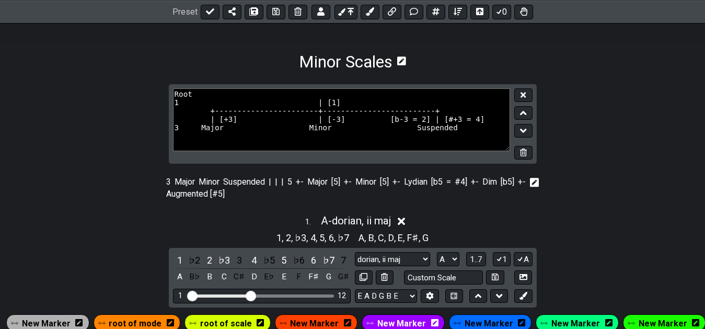
click at [474, 125] on textarea "Root 1 | [1] +-----------------------+-------------------------+ | [+3] | [-3] …" at bounding box center [341, 119] width 337 height 63
click at [471, 142] on textarea "Root 1 | [1] +-----------------------+-------------------------+ | [+3] | [-3] …" at bounding box center [341, 119] width 337 height 63
click at [520, 114] on button at bounding box center [523, 113] width 18 height 14
click at [520, 132] on button at bounding box center [523, 131] width 18 height 14
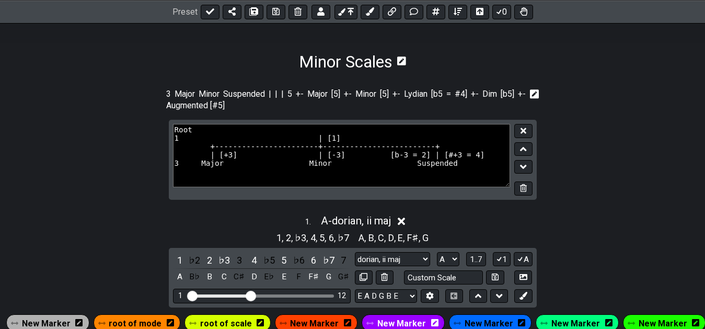
click at [486, 136] on textarea "Root 1 | [1] +-----------------------+-------------------------+ | [+3] | [-3] …" at bounding box center [341, 155] width 337 height 63
click at [482, 146] on textarea "Root 1 | [1] +-----------------------+-------------------------+ | [+3] | [-3] …" at bounding box center [341, 155] width 337 height 63
click at [461, 112] on div "3 Major Minor Suspended | | | 5 +- Major [5] +- Minor [5] +- Lydian [b5 = #4] +…" at bounding box center [352, 102] width 373 height 36
click at [530, 93] on icon at bounding box center [534, 93] width 9 height 9
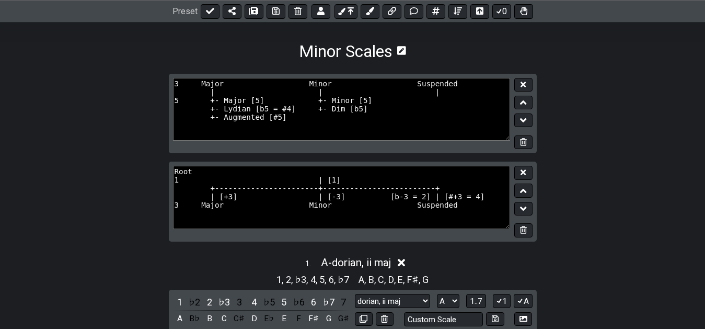
scroll to position [201, 0]
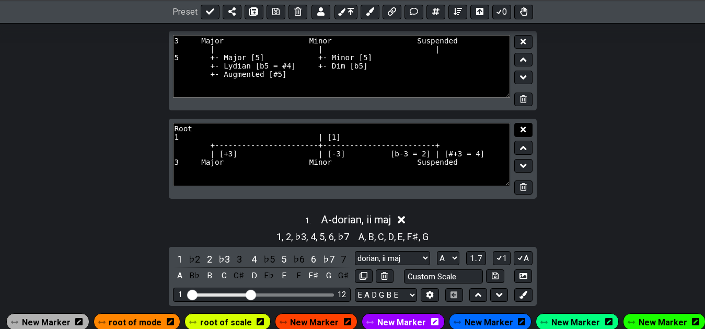
click at [524, 133] on icon at bounding box center [522, 129] width 5 height 8
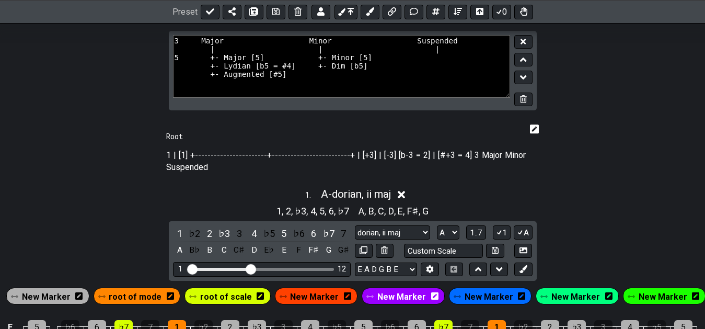
click at [532, 127] on icon at bounding box center [534, 129] width 9 height 10
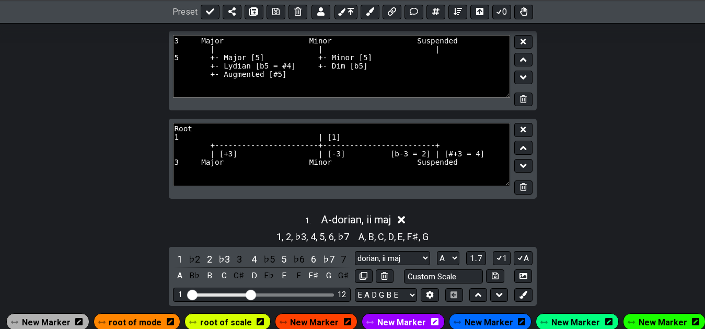
click at [471, 164] on textarea "Root 1 | [1] +-----------------------+-------------------------+ | [+3] | [-3] …" at bounding box center [341, 154] width 337 height 63
click at [471, 143] on textarea "Root 1 | [1] +-----------------------+-------------------------+ | [+3] | [-3] …" at bounding box center [341, 154] width 337 height 63
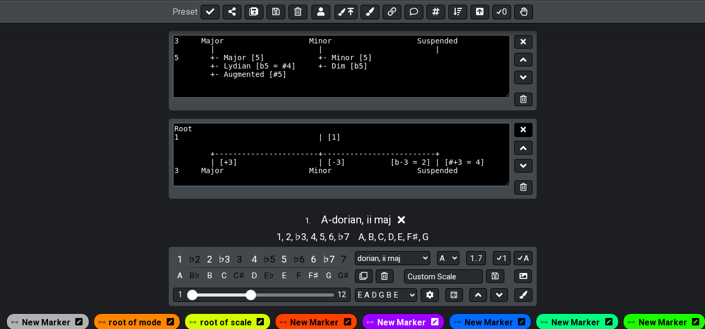
type textarea "Root 1 | [1] +-----------------------+-------------------------+ | [+3] | [-3] …"
click at [523, 131] on icon at bounding box center [522, 129] width 5 height 8
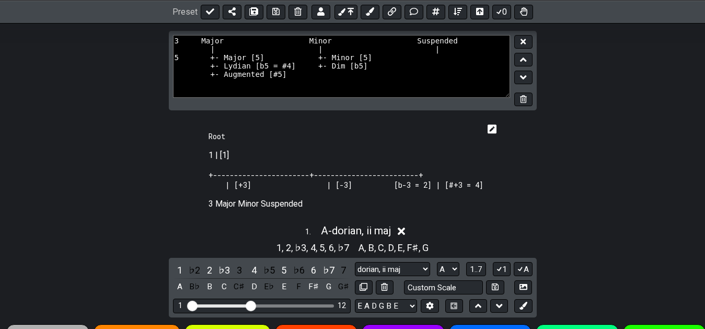
click at [497, 129] on icon at bounding box center [491, 129] width 9 height 10
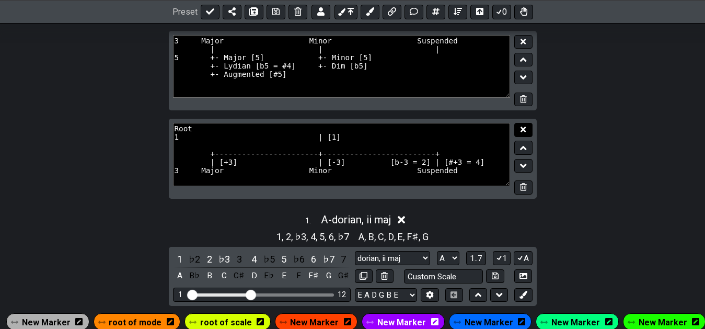
click at [523, 130] on icon at bounding box center [522, 129] width 5 height 5
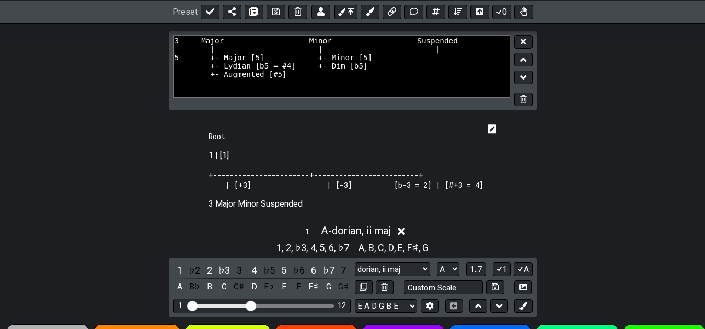
click at [523, 130] on section "Root 1 | [1] +-----------------------+-------------------------+ | [+3] | [-3] …" at bounding box center [352, 168] width 705 height 99
click at [497, 130] on icon at bounding box center [491, 128] width 9 height 9
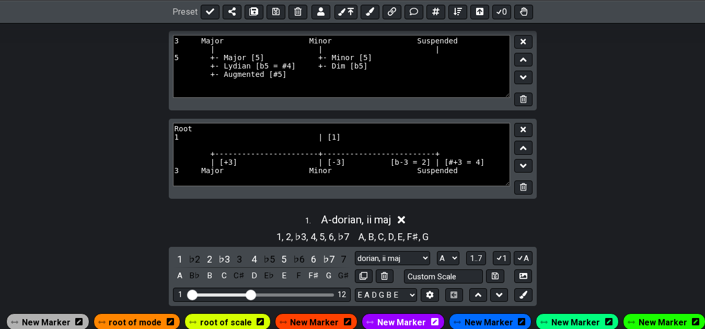
click at [411, 145] on textarea "Root 1 | [1] +-----------------------+-------------------------+ | [+3] | [-3] …" at bounding box center [341, 154] width 337 height 63
click at [287, 139] on textarea "Root 1 | [1] +-----------------------+-------------------------+ | [+3] | [-3] …" at bounding box center [341, 154] width 337 height 63
click at [253, 138] on textarea "Root 1 | [1] +-----------------------+-------------------------+ | [+3] | [-3] …" at bounding box center [341, 154] width 337 height 63
click at [465, 142] on textarea "Root 1 | [1] +-----------------------+-------------------------+ | [+3] | [-3] …" at bounding box center [341, 154] width 337 height 63
click at [459, 146] on textarea "Root 1 | [1] +-----------------------+-------------------------+ | [+3] | [-3] …" at bounding box center [341, 154] width 337 height 63
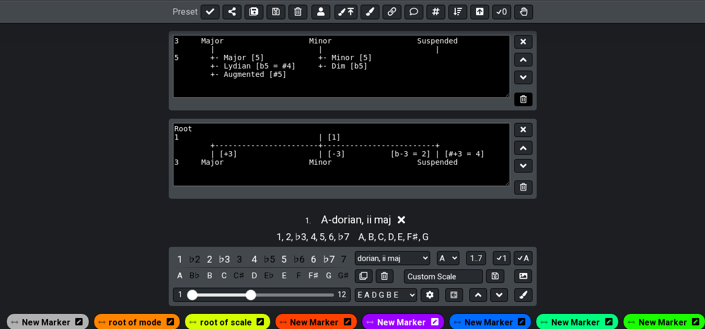
type textarea "Root 1 | [1] +-----------------------+-------------------------+ | [+3] | [-3] …"
click at [522, 103] on button at bounding box center [523, 99] width 18 height 14
type textarea "Root 1 | [1] +-----------------------+-------------------------+ | [+3] | [-3] …"
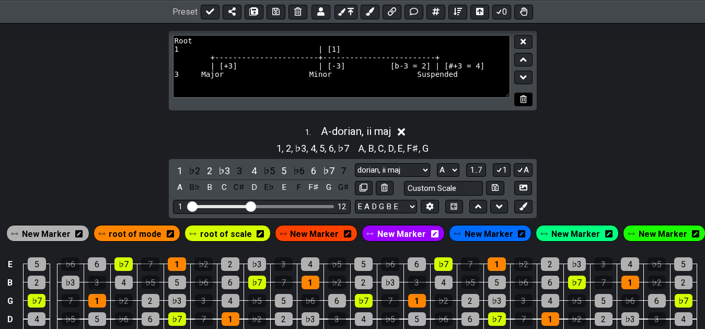
click at [523, 97] on icon at bounding box center [523, 99] width 7 height 8
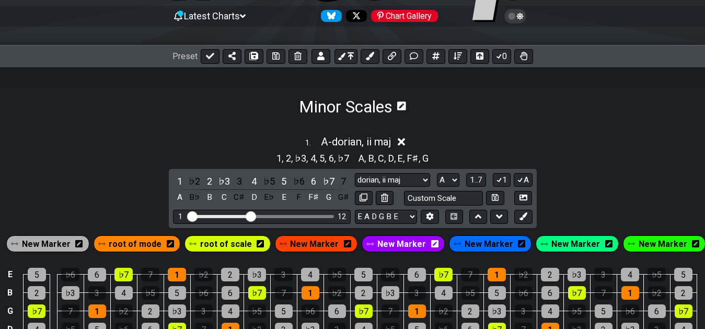
scroll to position [95, 0]
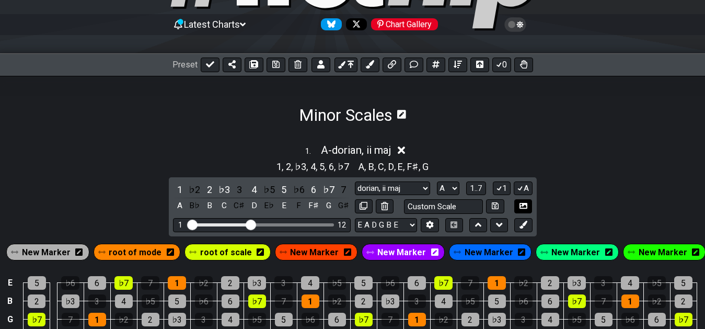
click at [524, 205] on icon at bounding box center [523, 206] width 8 height 8
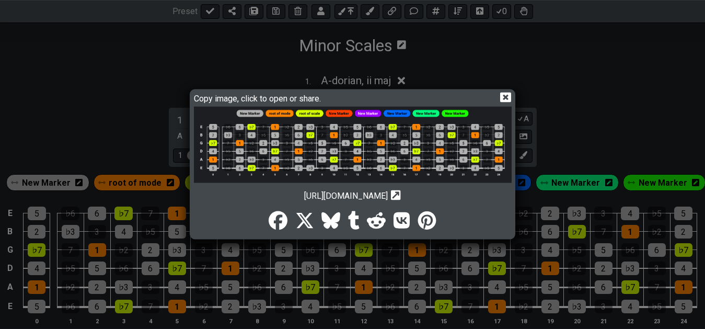
scroll to position [148, 0]
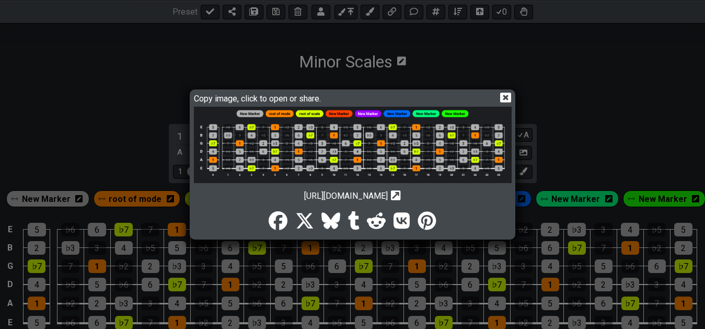
click at [504, 96] on icon at bounding box center [505, 97] width 11 height 11
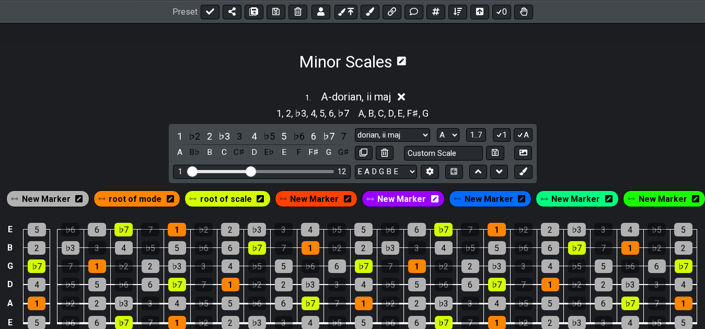
click at [505, 95] on div "1 . A - dorian, ii maj" at bounding box center [352, 94] width 705 height 20
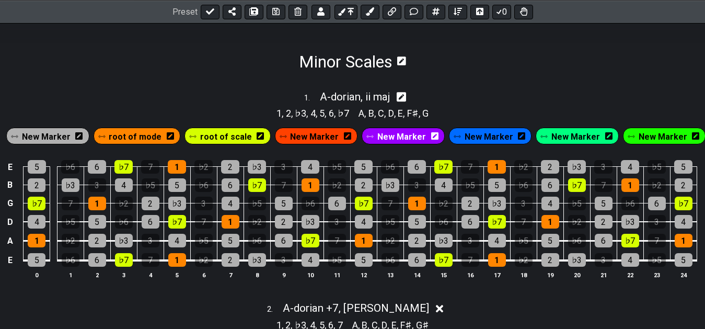
click at [403, 96] on icon at bounding box center [401, 97] width 10 height 10
select select "A"
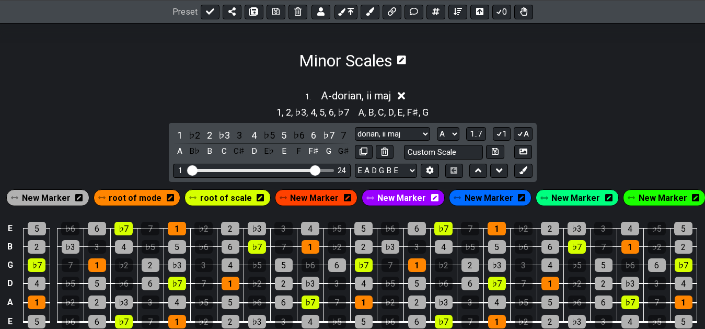
scroll to position [201, 0]
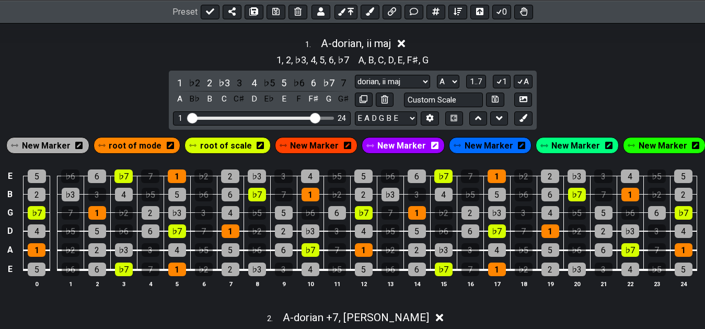
click at [554, 49] on div "1 . A - dorian, ii maj" at bounding box center [352, 41] width 705 height 20
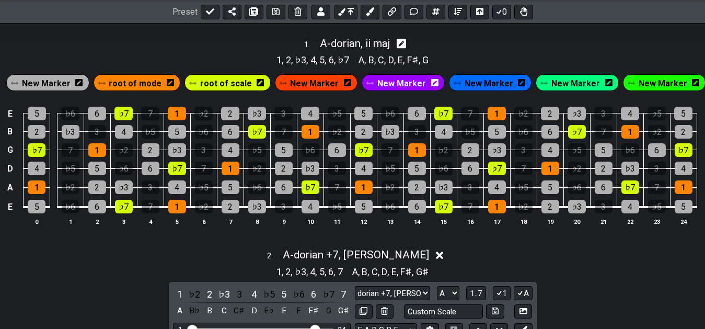
click at [406, 44] on icon at bounding box center [401, 43] width 10 height 11
select select "A"
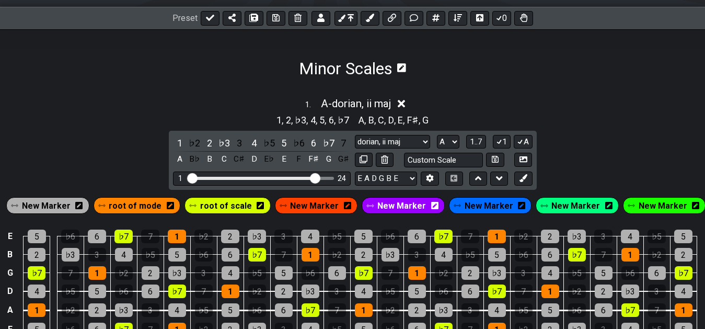
scroll to position [95, 0]
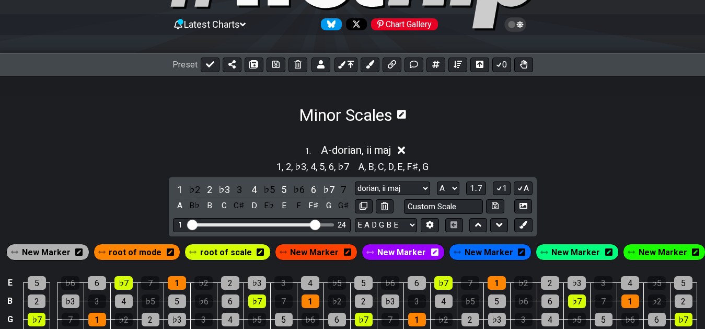
click at [457, 98] on section "Minor Scales" at bounding box center [352, 100] width 705 height 49
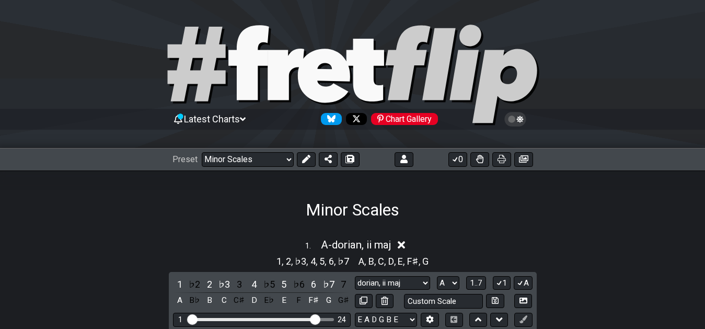
select select "/022CFZBA6"
select select "A"
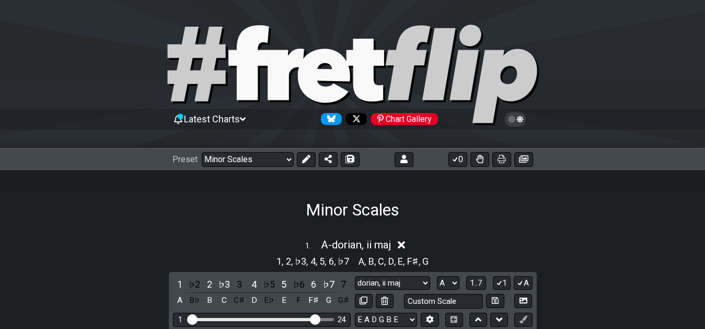
select select "A"
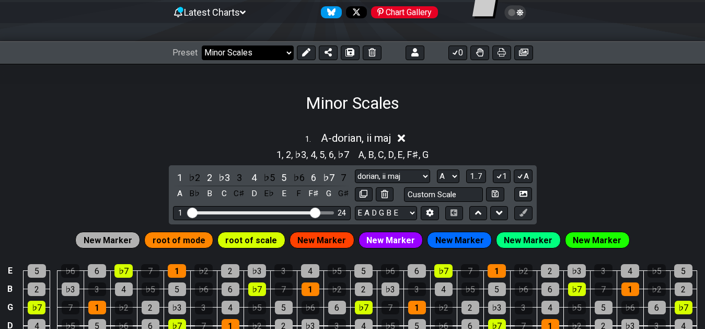
click at [202, 45] on select "Welcome to #fretflip! Minor Scales Custom Preset 7th Chord Arpeggios Minor Scal…" at bounding box center [248, 52] width 92 height 15
click option "7th Chord Arpeggios" at bounding box center [0, 0] width 0 height 0
select select "/022CFZBA6"
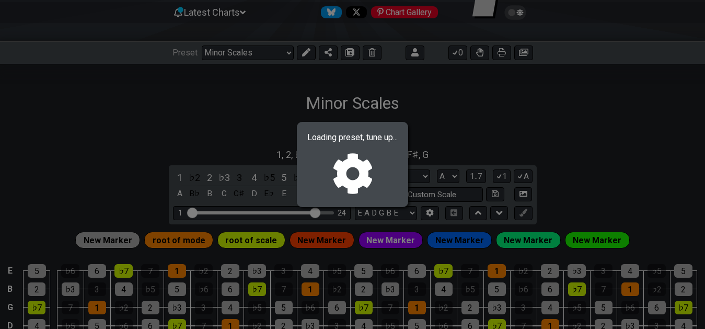
select select "F"
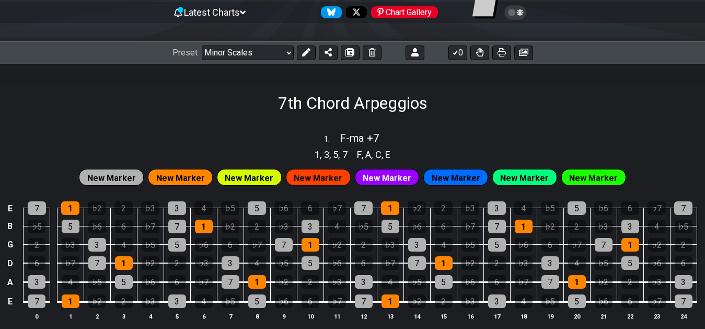
select select "/02F9A7NK"
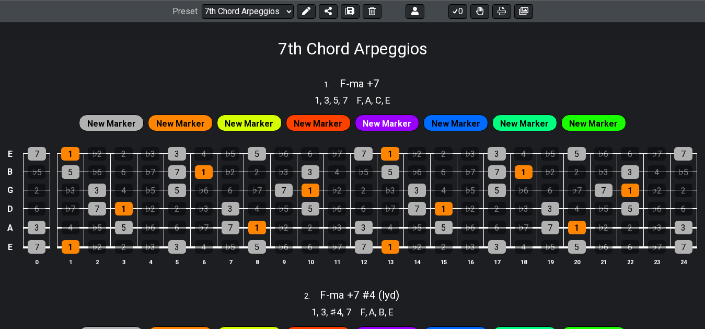
scroll to position [52, 0]
